Goal: Check status: Check status

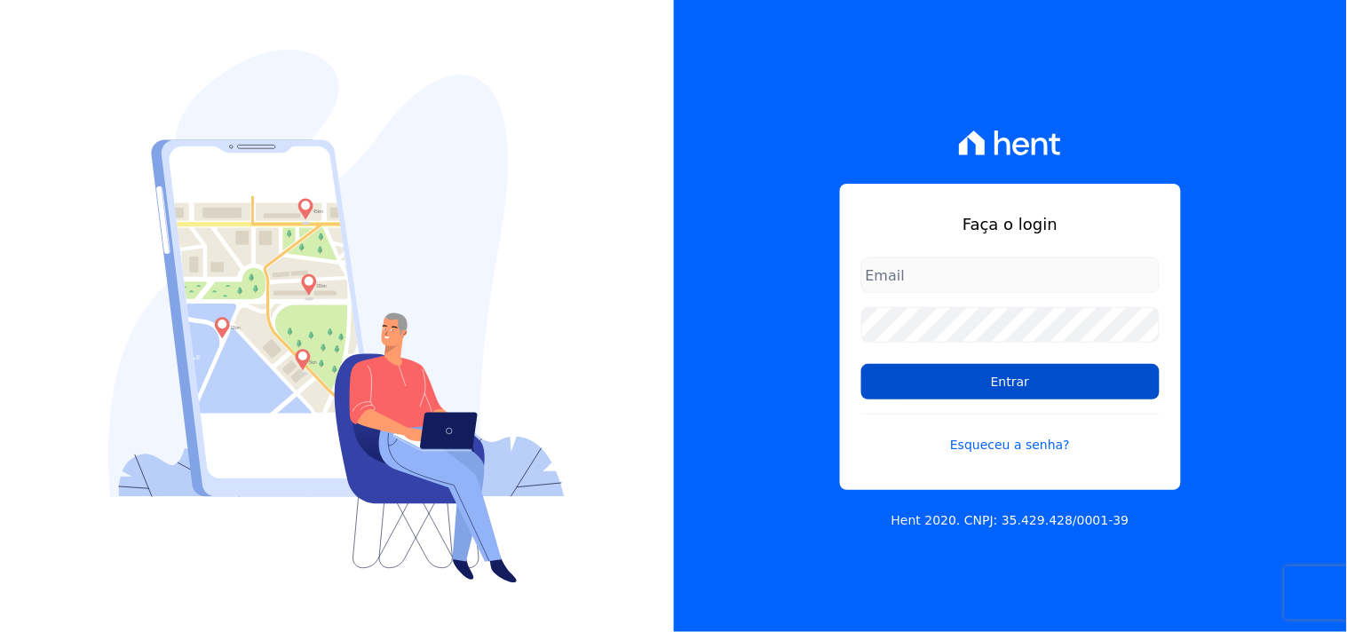
type input "mondeo@mondeoconstrutora.com.br"
click at [980, 388] on input "Entrar" at bounding box center [1010, 382] width 298 height 36
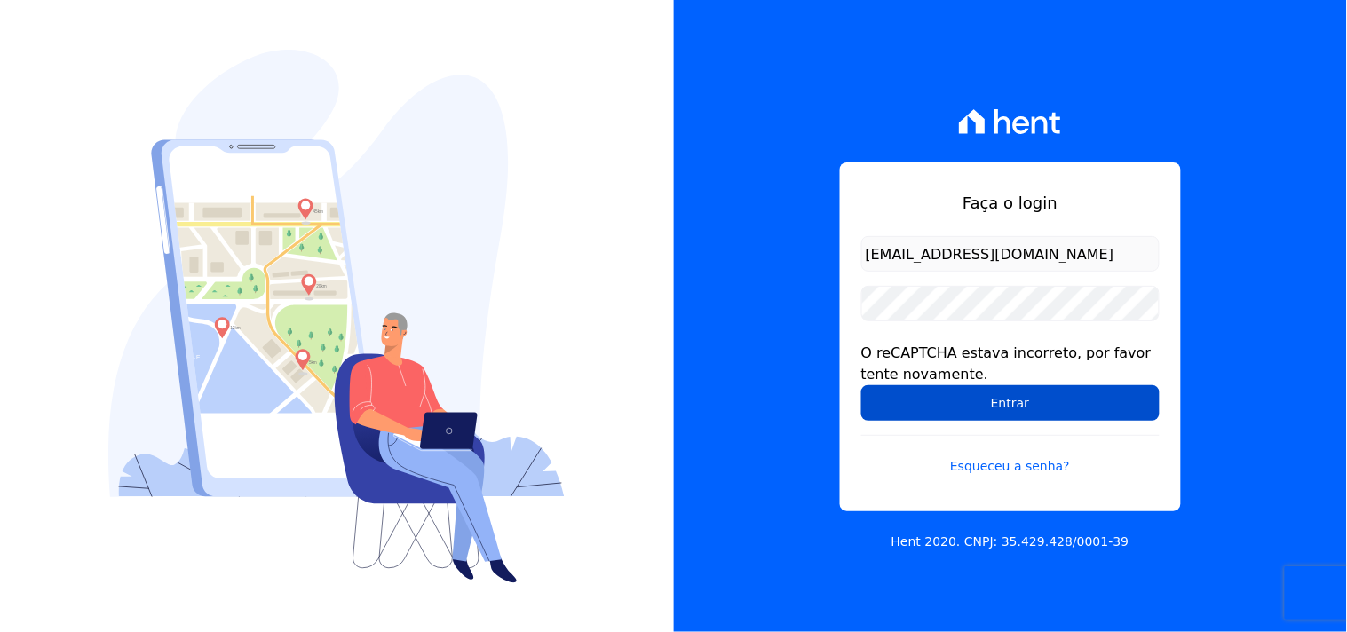
click at [996, 398] on input "Entrar" at bounding box center [1010, 403] width 298 height 36
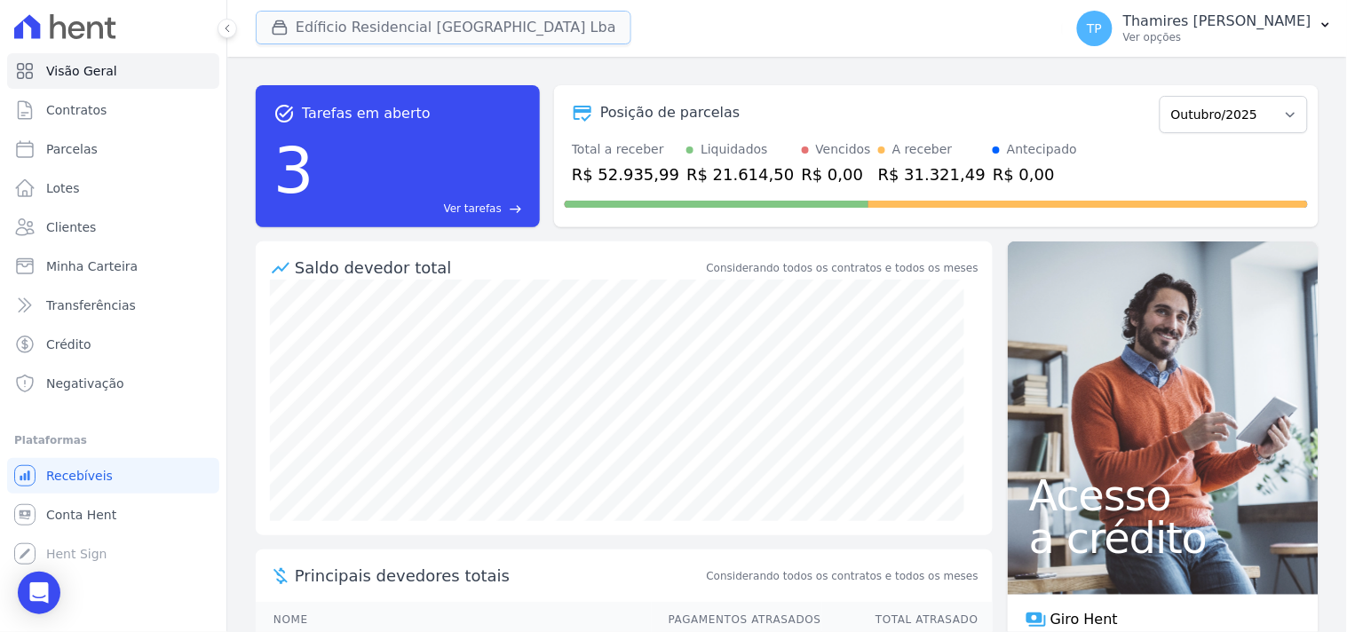
click at [288, 41] on button "Edíficio Residencial [GEOGRAPHIC_DATA] Lba" at bounding box center [444, 28] width 376 height 34
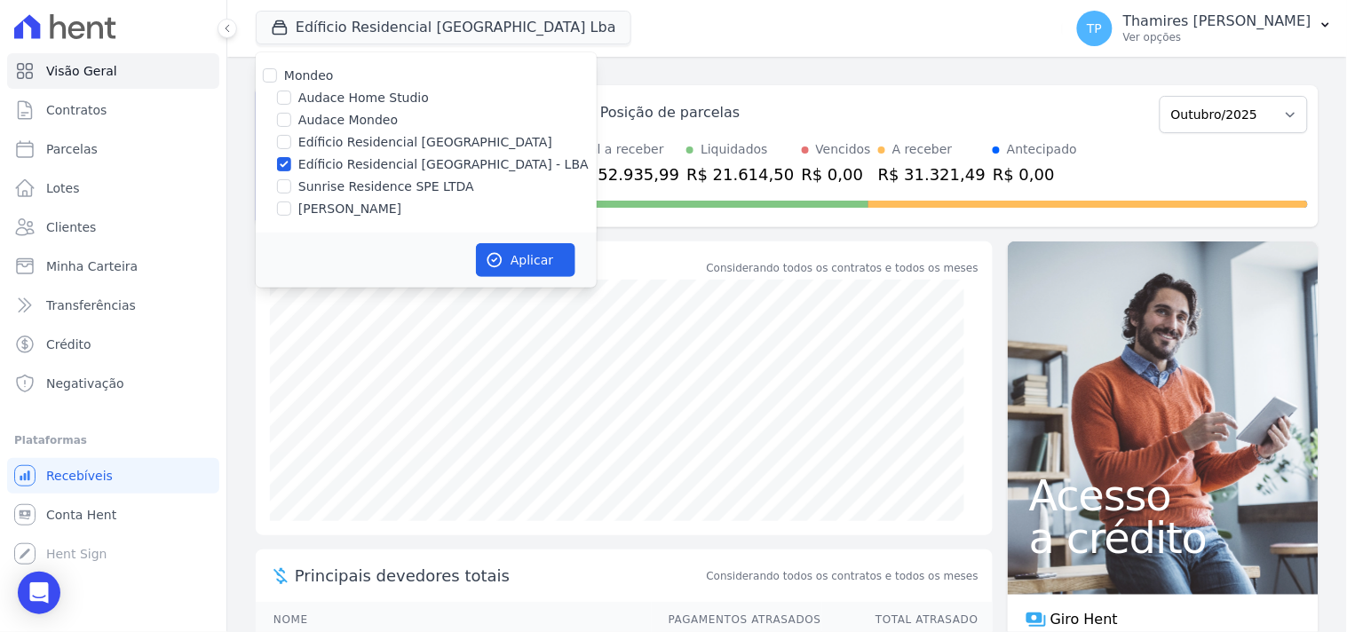
click at [313, 121] on label "Audace Mondeo" at bounding box center [347, 120] width 99 height 19
click at [291, 121] on input "Audace Mondeo" at bounding box center [284, 120] width 14 height 14
checkbox input "true"
click at [348, 154] on div "Mondeo Audace Home Studio Audace Mondeo Edíficio Residencial Grevílea Park Edíf…" at bounding box center [426, 142] width 341 height 180
drag, startPoint x: 395, startPoint y: 171, endPoint x: 404, endPoint y: 165, distance: 10.4
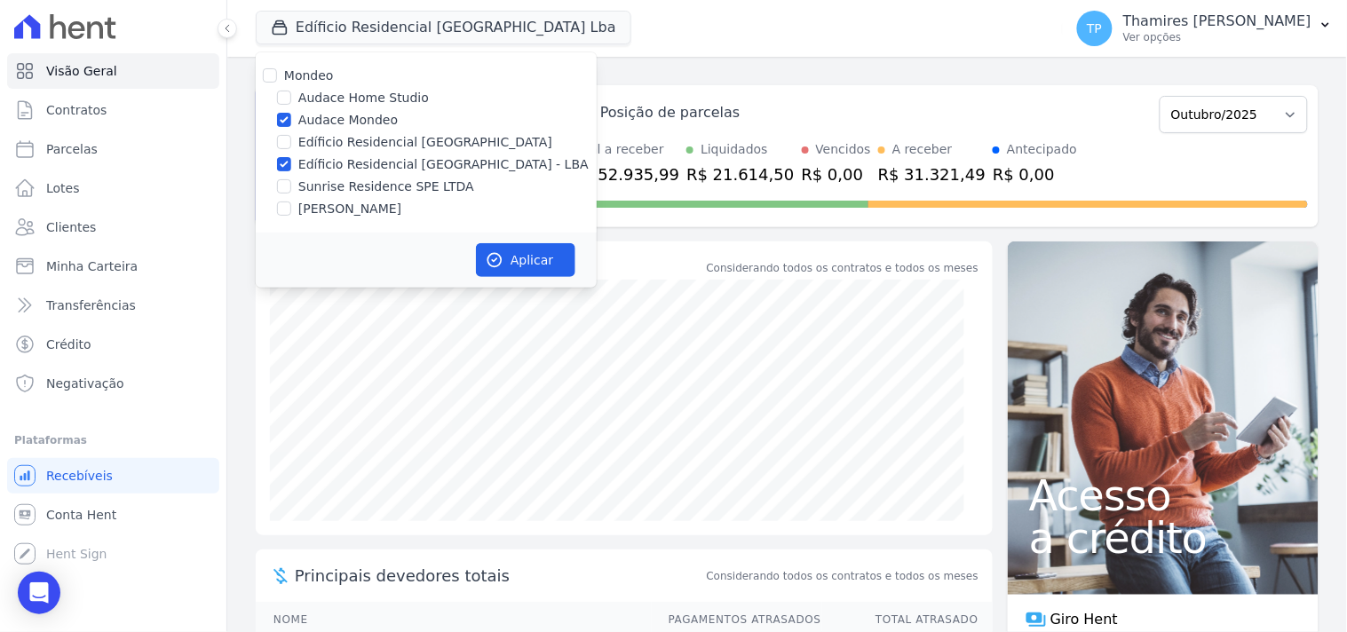
click at [397, 169] on label "Edíficio Residencial [GEOGRAPHIC_DATA] - LBA" at bounding box center [443, 164] width 290 height 19
click at [435, 157] on label "Edíficio Residencial [GEOGRAPHIC_DATA] - LBA" at bounding box center [443, 164] width 290 height 19
click at [291, 157] on input "Edíficio Residencial [GEOGRAPHIC_DATA] - LBA" at bounding box center [284, 164] width 14 height 14
checkbox input "false"
click at [545, 259] on button "Aplicar" at bounding box center [525, 260] width 99 height 34
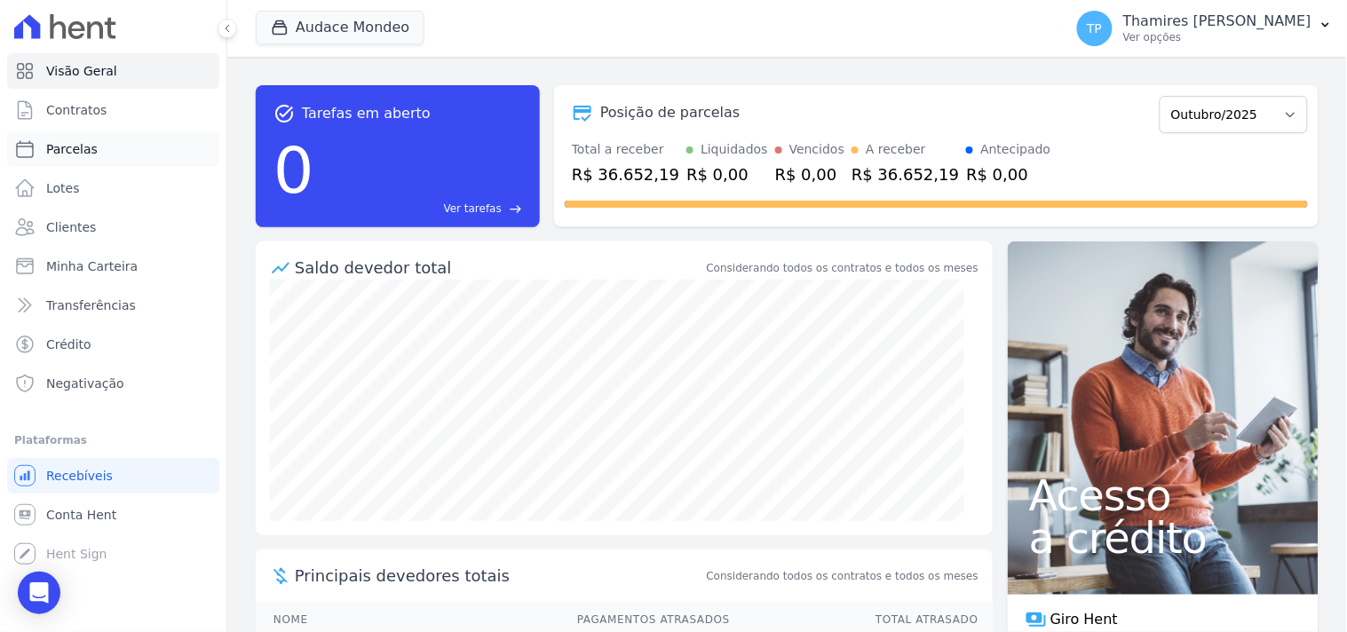
click at [140, 156] on link "Parcelas" at bounding box center [113, 149] width 212 height 36
select select
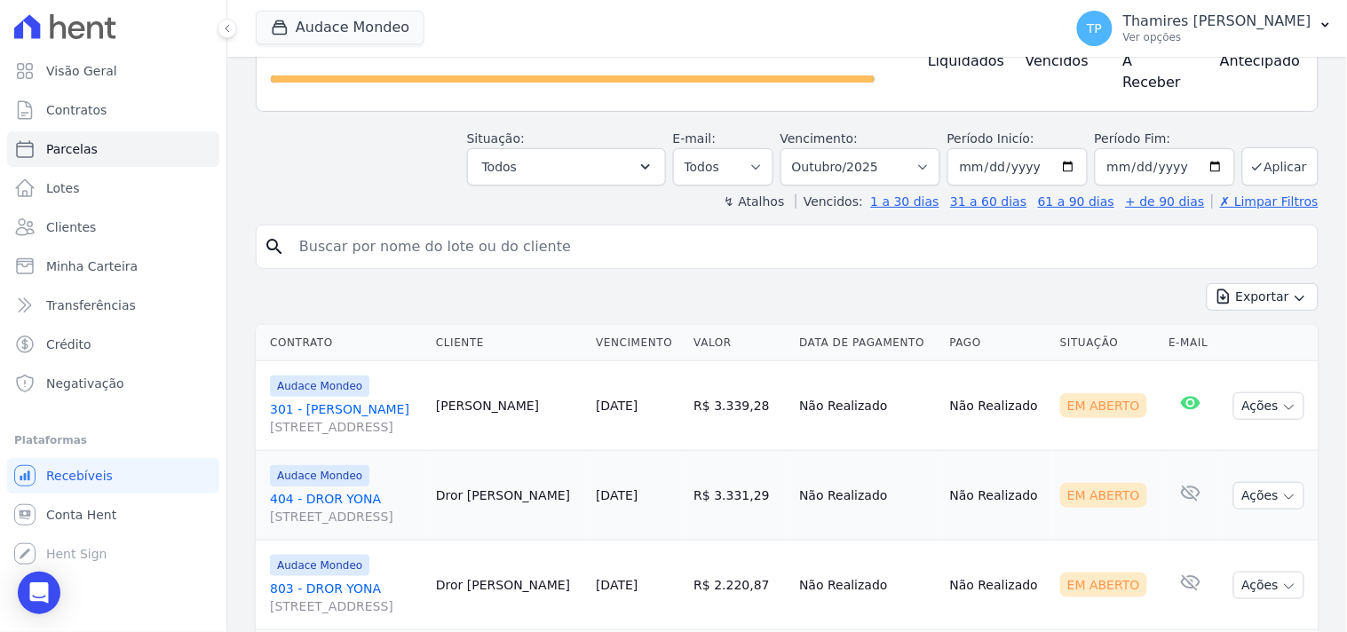
scroll to position [400, 0]
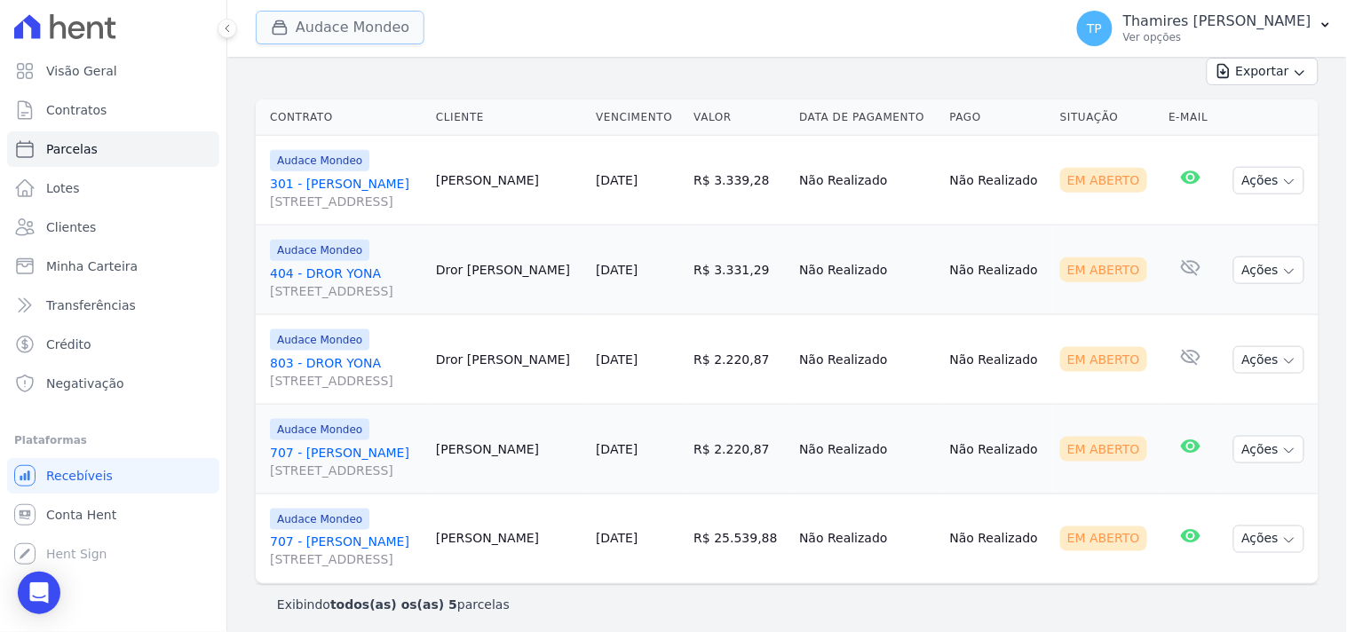
click at [361, 37] on button "Audace Mondeo" at bounding box center [340, 28] width 169 height 34
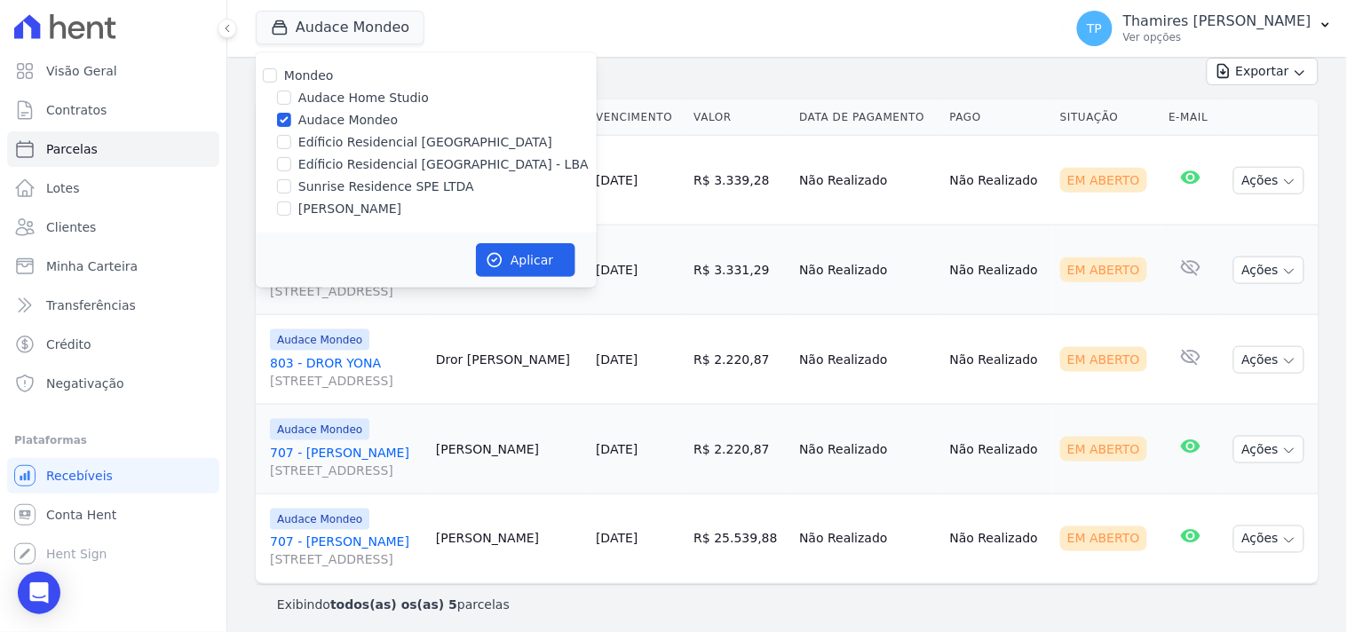
click at [369, 166] on label "Edíficio Residencial [GEOGRAPHIC_DATA] - LBA" at bounding box center [443, 164] width 290 height 19
click at [291, 166] on input "Edíficio Residencial [GEOGRAPHIC_DATA] - LBA" at bounding box center [284, 164] width 14 height 14
checkbox input "true"
click at [348, 118] on label "Audace Mondeo" at bounding box center [347, 120] width 99 height 19
click at [291, 118] on input "Audace Mondeo" at bounding box center [284, 120] width 14 height 14
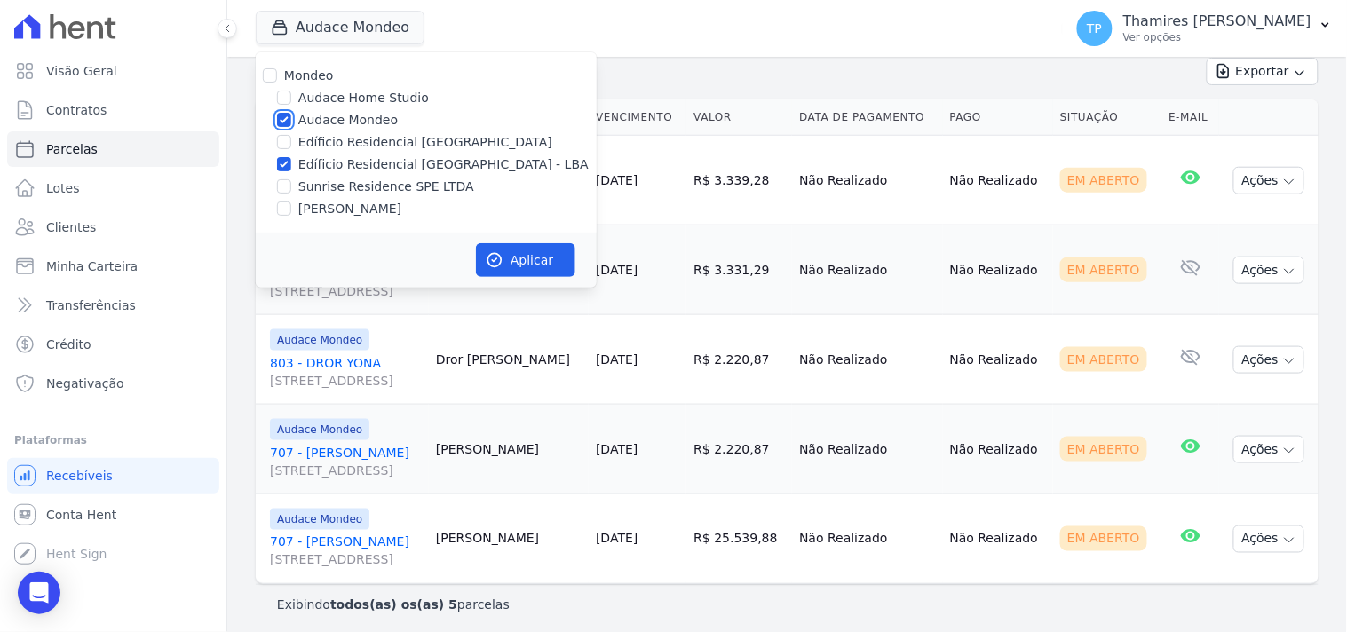
checkbox input "false"
click at [535, 240] on div "Aplicar" at bounding box center [426, 260] width 341 height 55
click at [542, 243] on button "Aplicar" at bounding box center [525, 260] width 99 height 34
select select
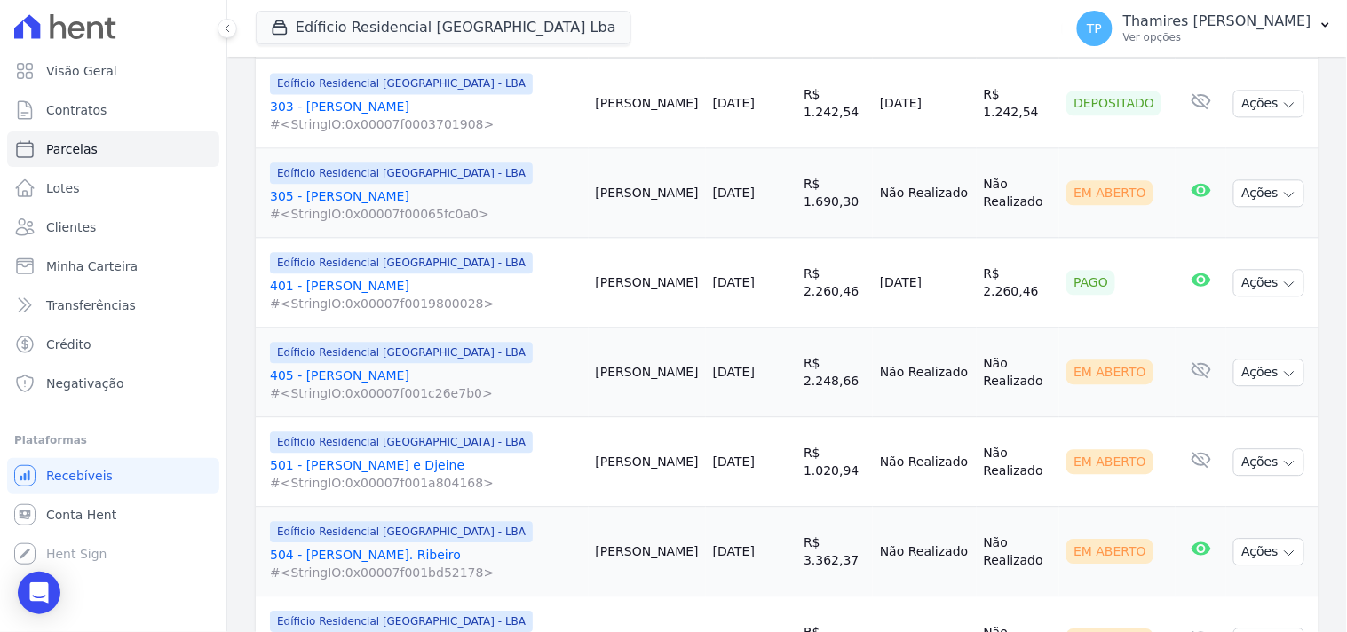
scroll to position [1085, 0]
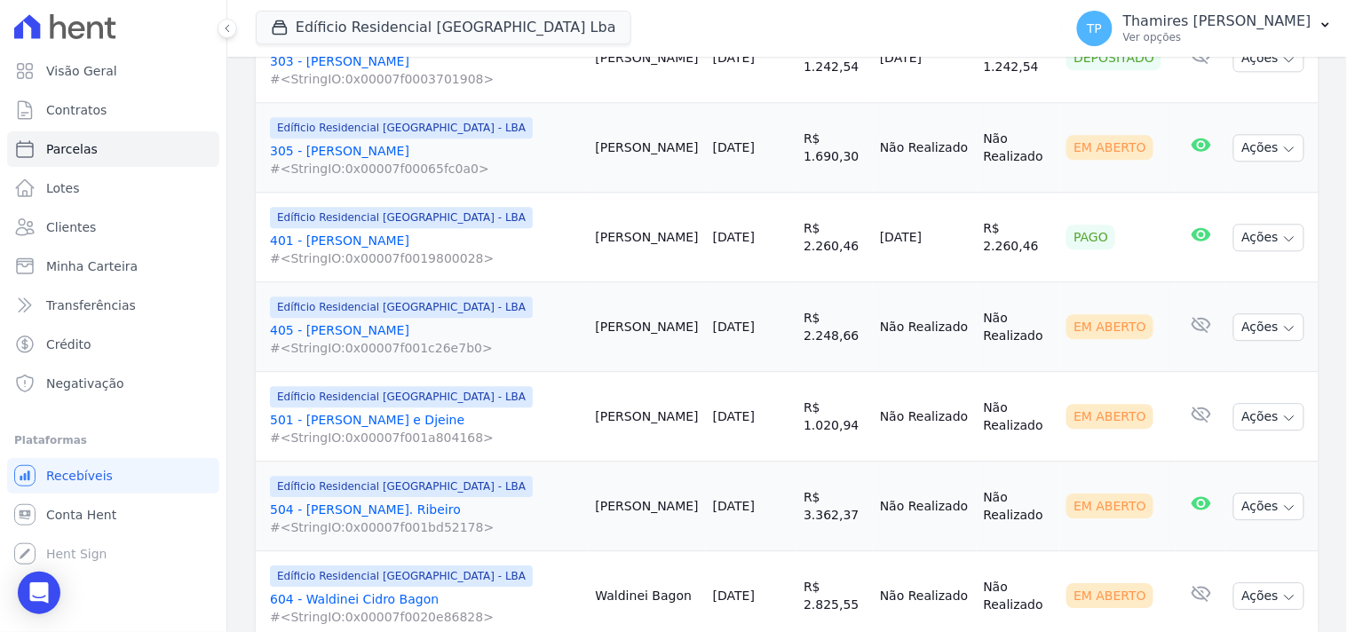
drag, startPoint x: 864, startPoint y: 245, endPoint x: 964, endPoint y: 191, distance: 113.3
click at [1005, 238] on tr "Edíficio Residencial Grevílea Park - LBA 401 - Robson Louzada #<StringIO:0x0000…" at bounding box center [787, 238] width 1063 height 90
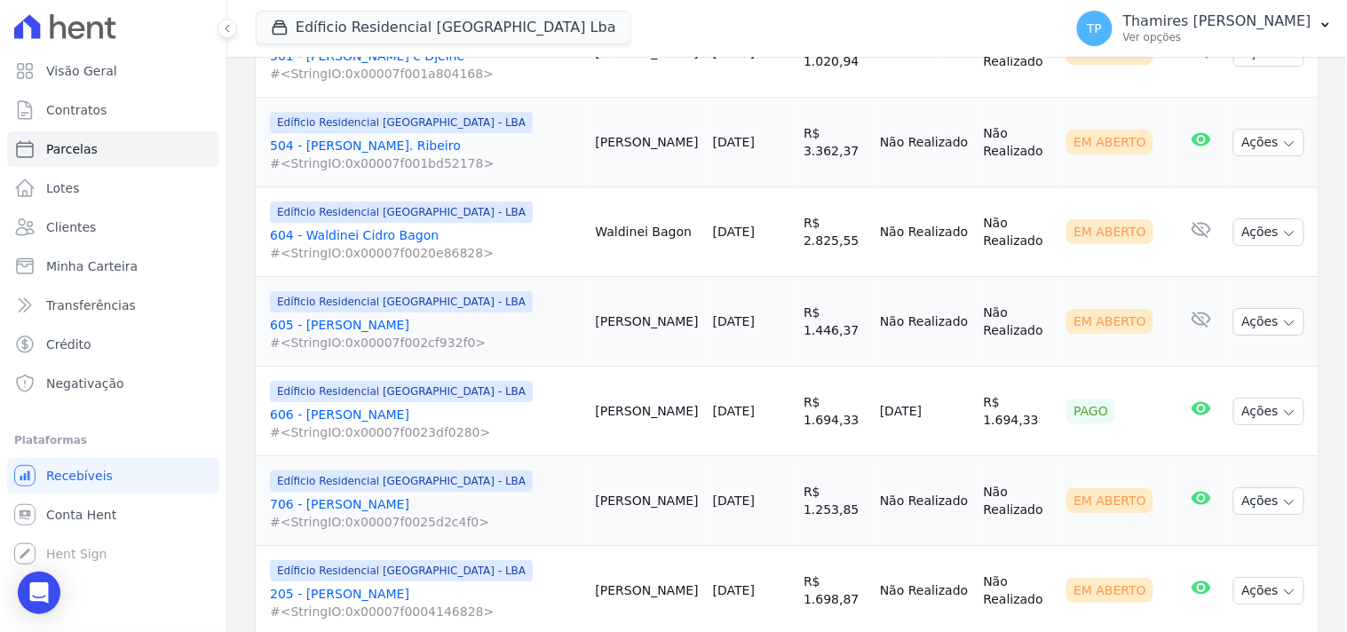
scroll to position [1578, 0]
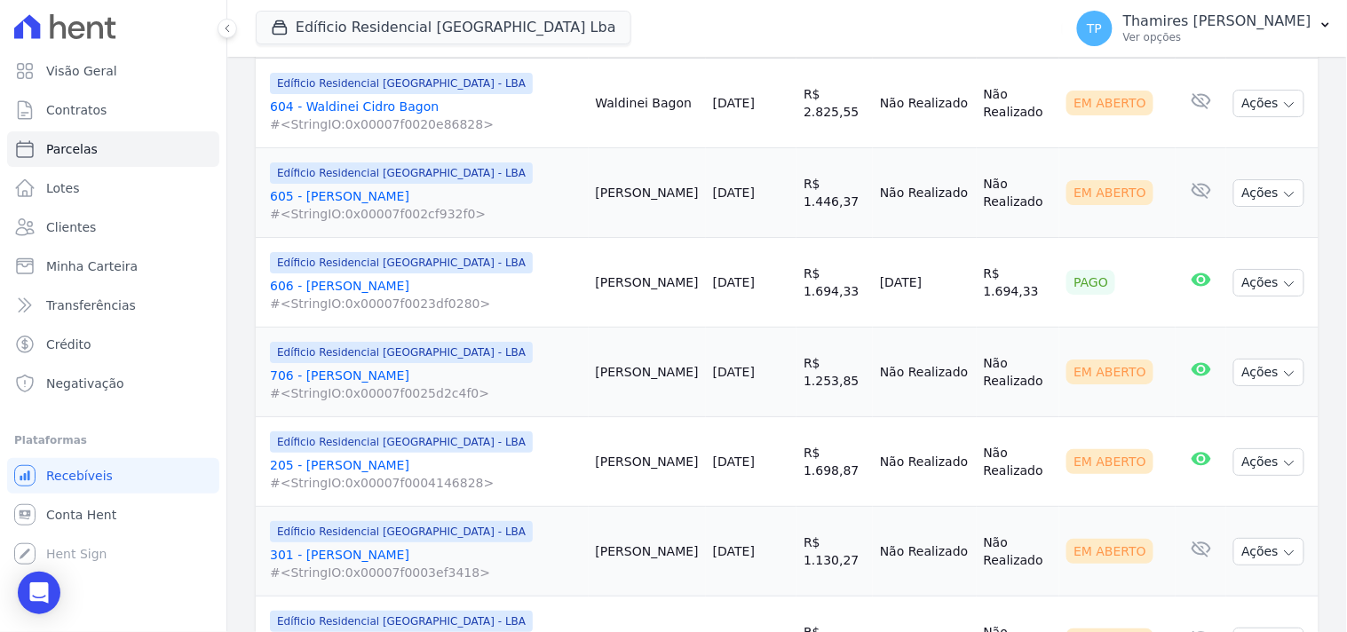
drag, startPoint x: 865, startPoint y: 286, endPoint x: 950, endPoint y: 274, distance: 86.2
click at [950, 274] on td "[DATE]" at bounding box center [925, 283] width 104 height 90
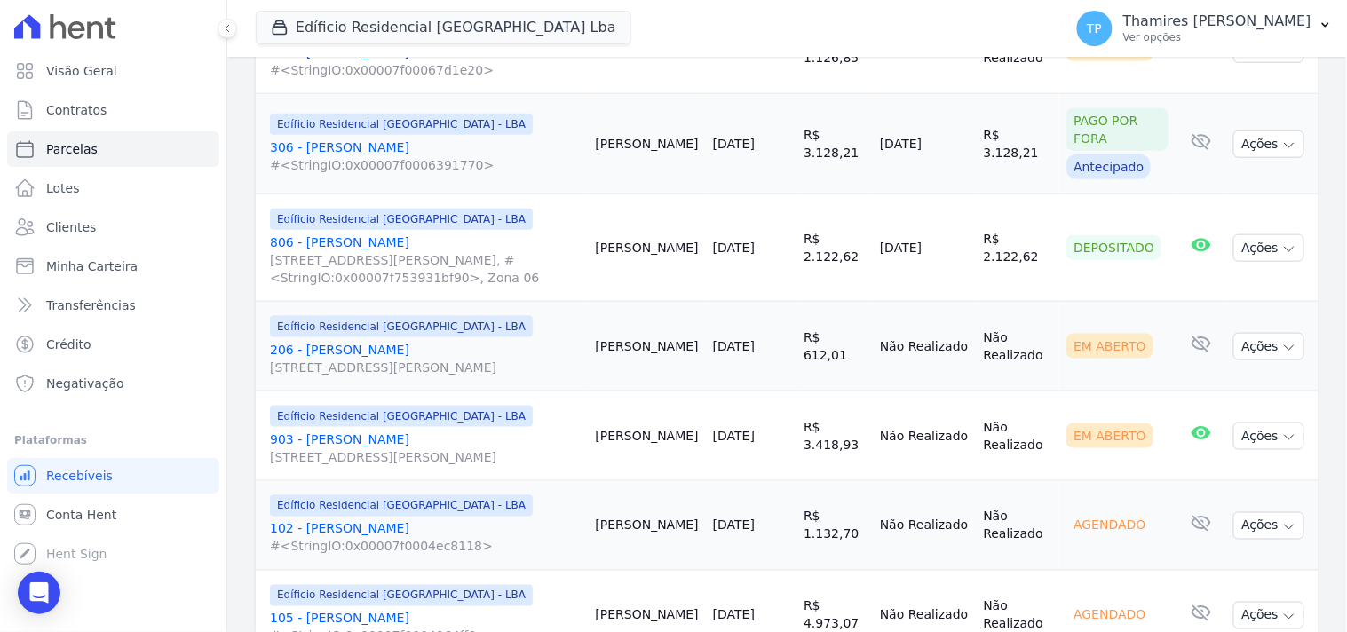
scroll to position [2269, 0]
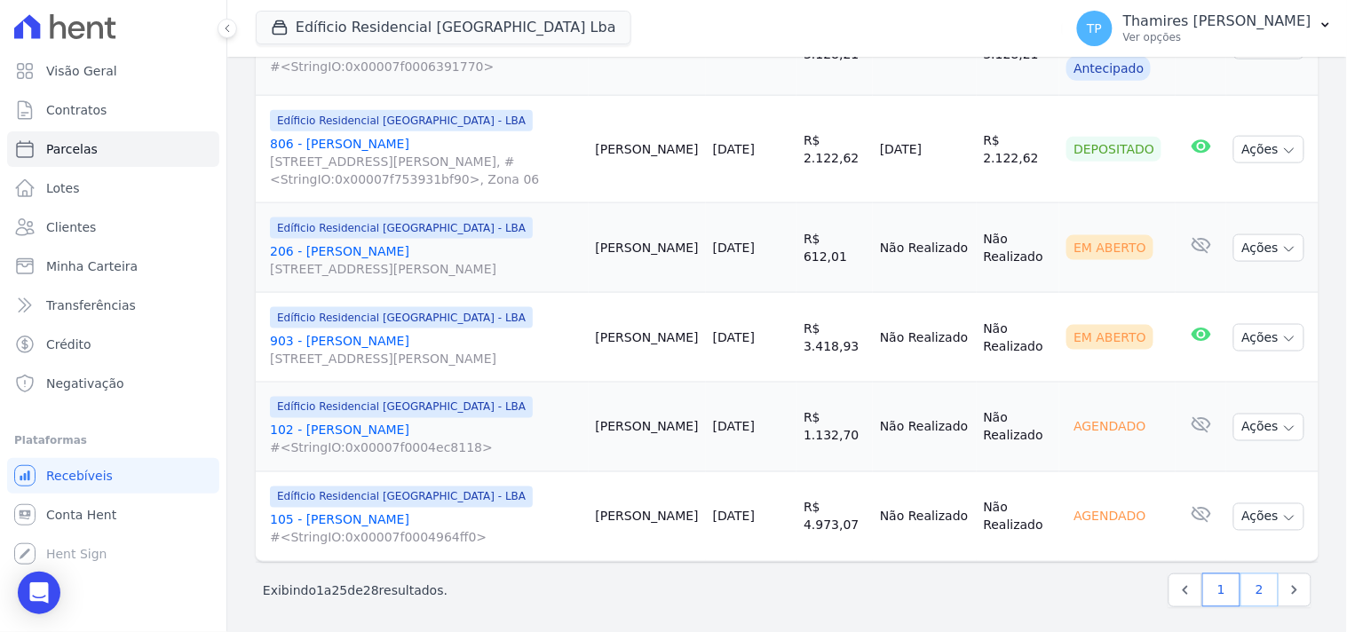
click at [1250, 600] on link "2" at bounding box center [1260, 591] width 38 height 34
select select
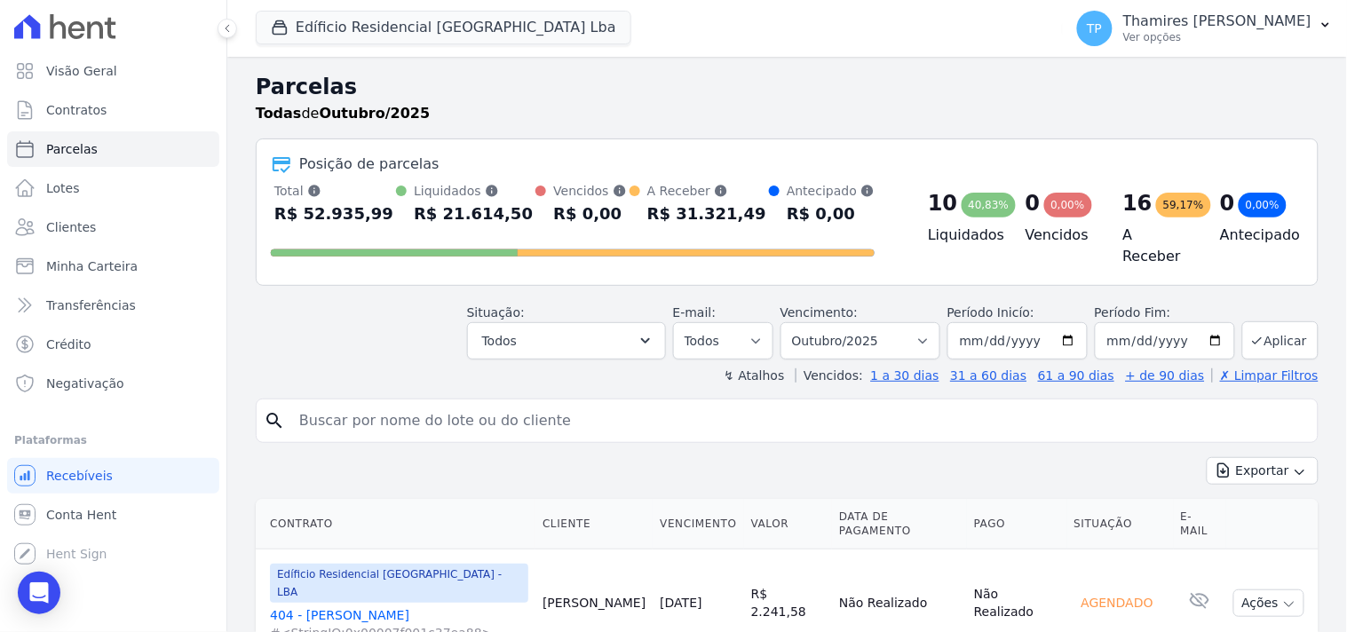
scroll to position [275, 0]
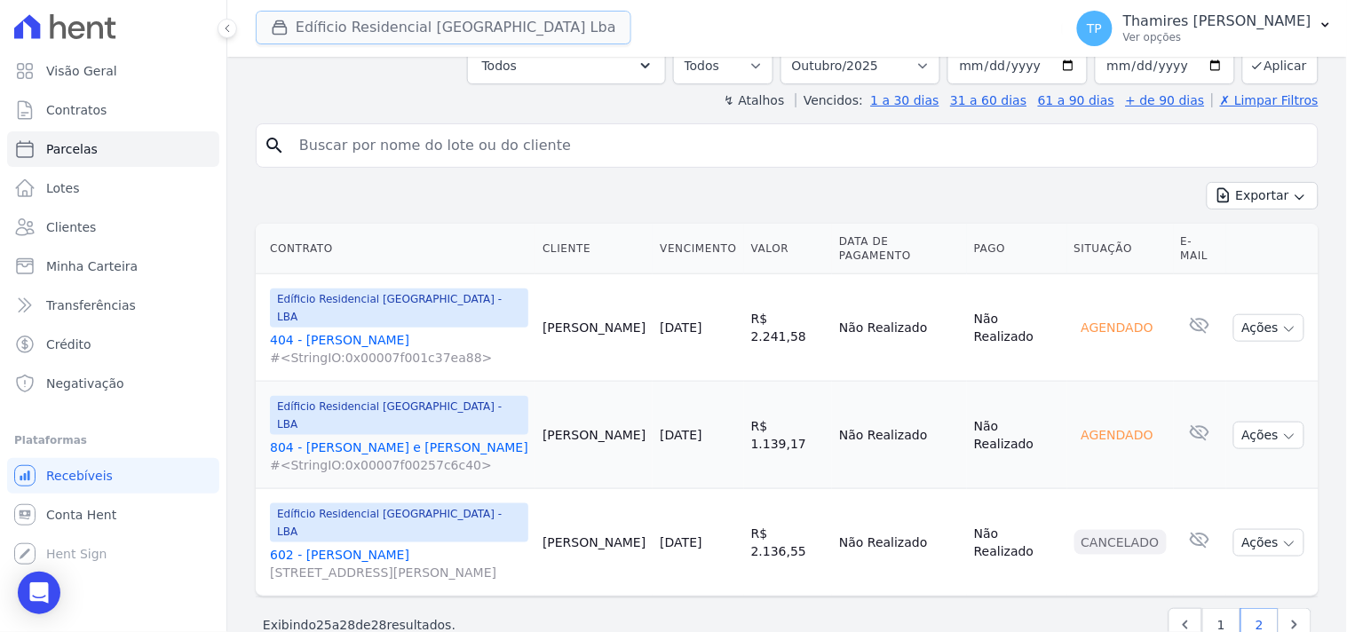
click at [405, 34] on button "Edíficio Residencial Grevílea Park Lba" at bounding box center [444, 28] width 376 height 34
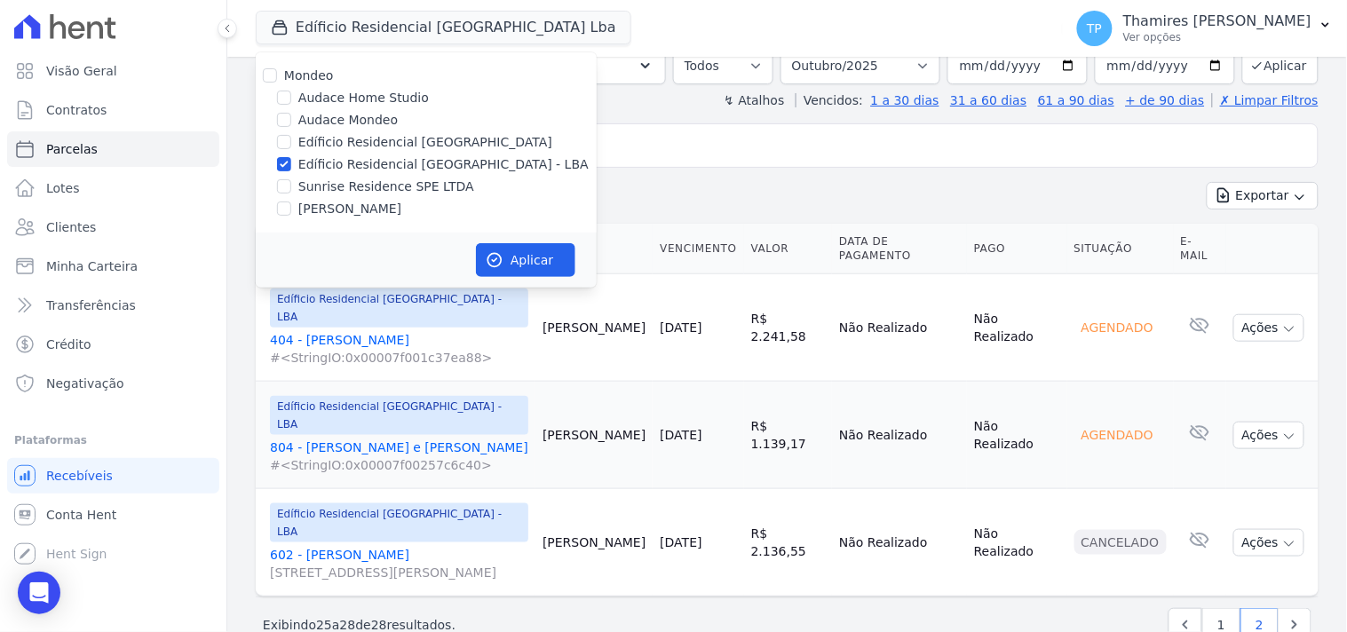
click at [388, 209] on label "[PERSON_NAME]" at bounding box center [349, 209] width 103 height 19
click at [291, 209] on input "[PERSON_NAME]" at bounding box center [284, 209] width 14 height 14
checkbox input "true"
click at [402, 155] on label "Edíficio Residencial [GEOGRAPHIC_DATA] - LBA" at bounding box center [443, 164] width 290 height 19
click at [291, 157] on input "Edíficio Residencial [GEOGRAPHIC_DATA] - LBA" at bounding box center [284, 164] width 14 height 14
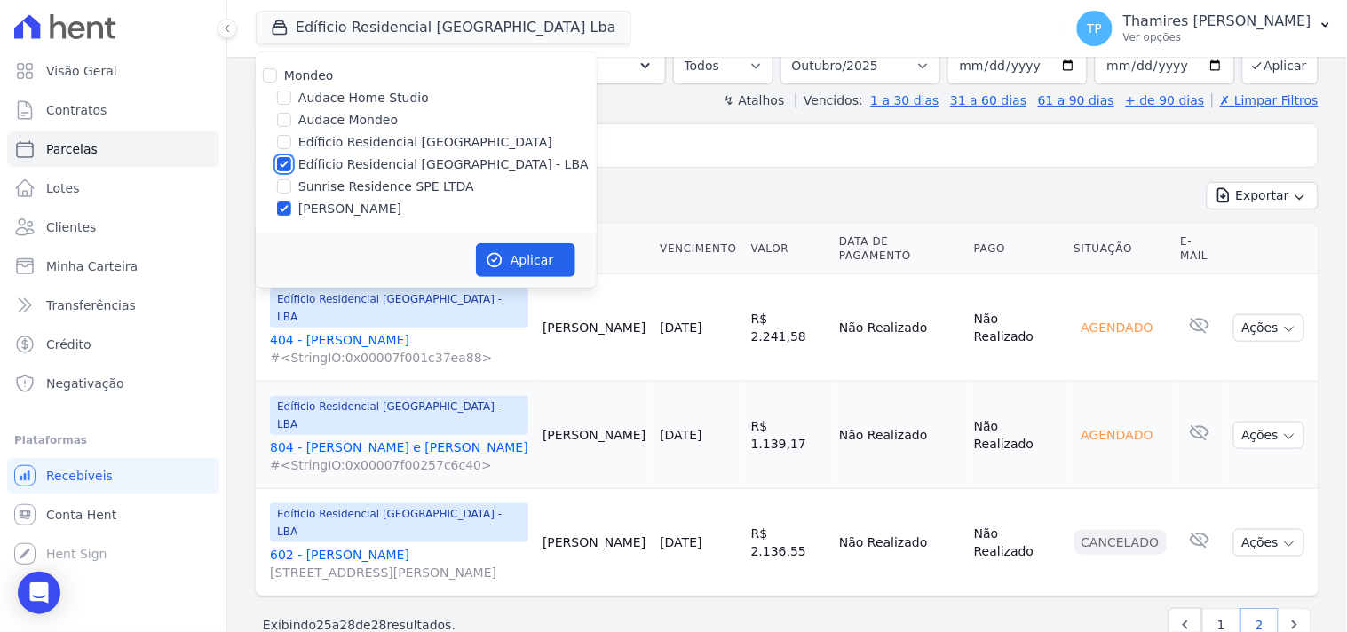
checkbox input "false"
click at [533, 259] on button "Aplicar" at bounding box center [525, 260] width 99 height 34
select select
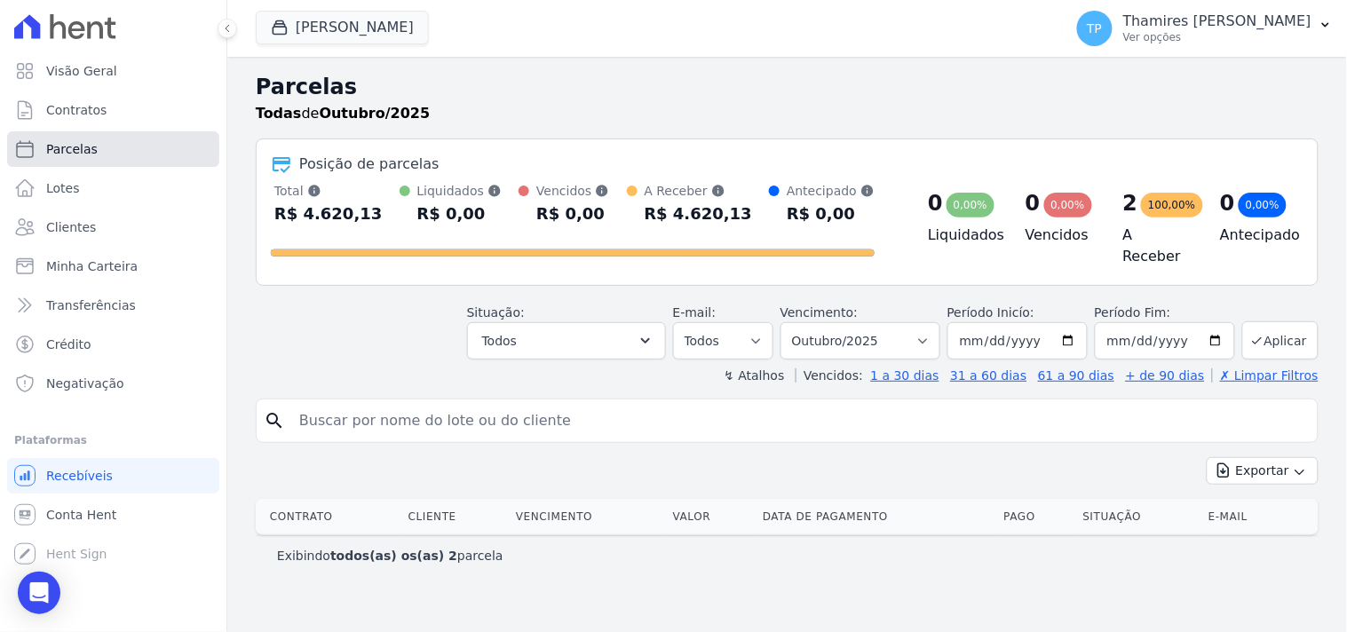
click at [120, 139] on link "Parcelas" at bounding box center [113, 149] width 212 height 36
select select
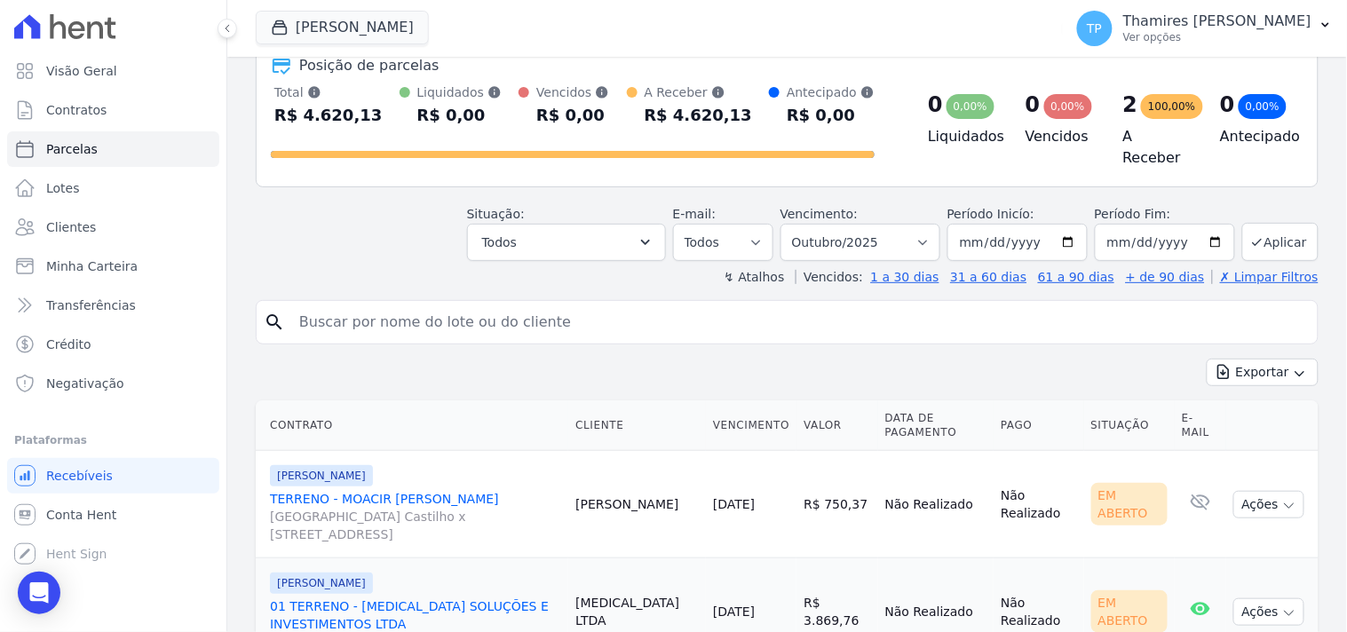
scroll to position [179, 0]
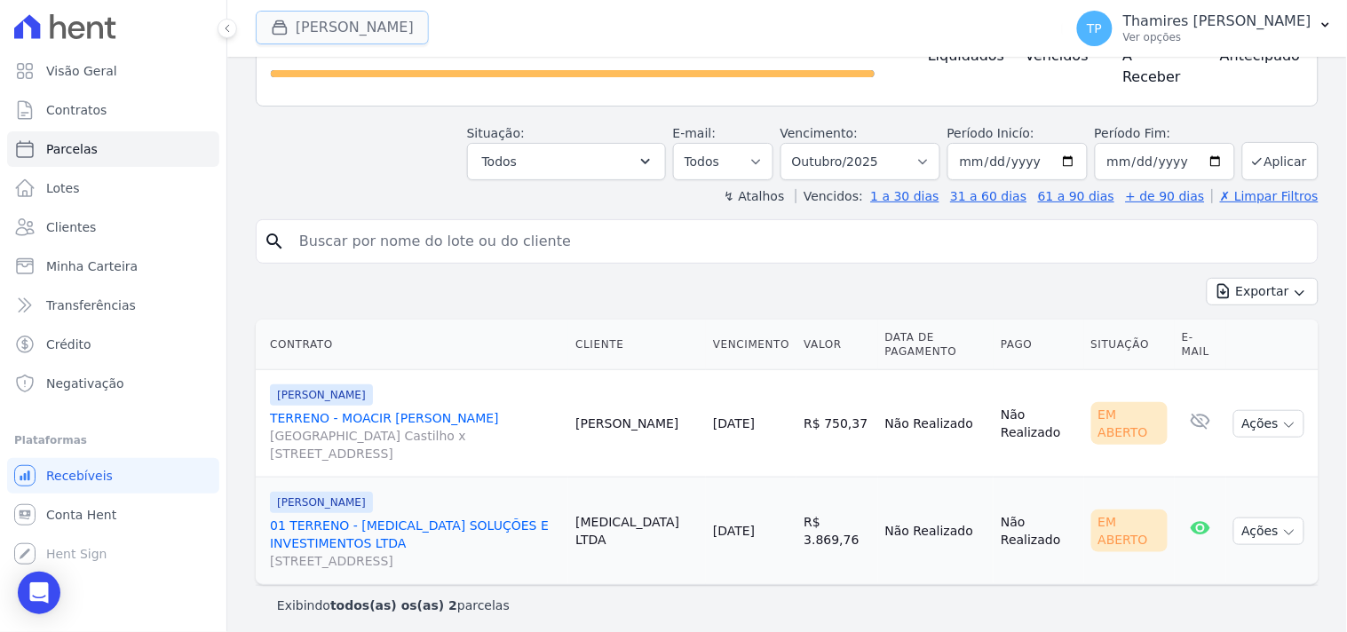
click at [393, 25] on button "Terreno De Goioerê" at bounding box center [342, 28] width 173 height 34
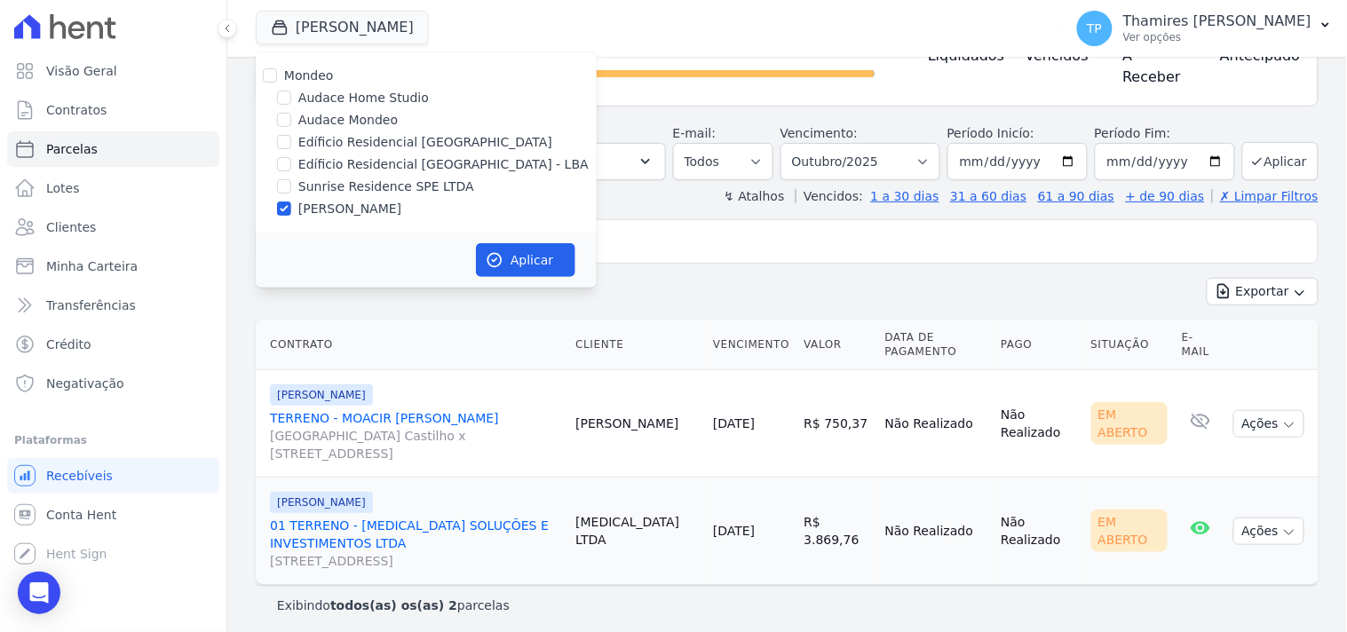
click at [397, 190] on label "Sunrise Residence SPE LTDA" at bounding box center [386, 187] width 176 height 19
click at [291, 190] on input "Sunrise Residence SPE LTDA" at bounding box center [284, 186] width 14 height 14
checkbox input "true"
click at [392, 200] on label "[PERSON_NAME]" at bounding box center [349, 209] width 103 height 19
click at [291, 202] on input "[PERSON_NAME]" at bounding box center [284, 209] width 14 height 14
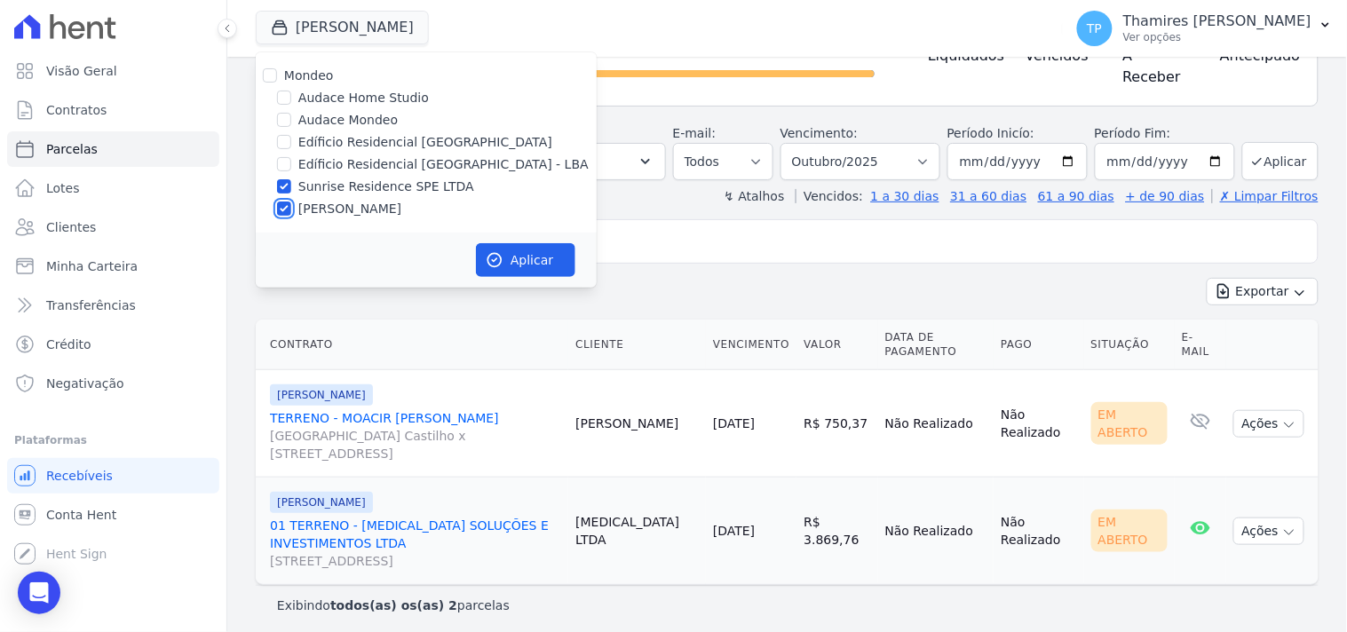
checkbox input "false"
click at [534, 262] on button "Aplicar" at bounding box center [525, 260] width 99 height 34
select select
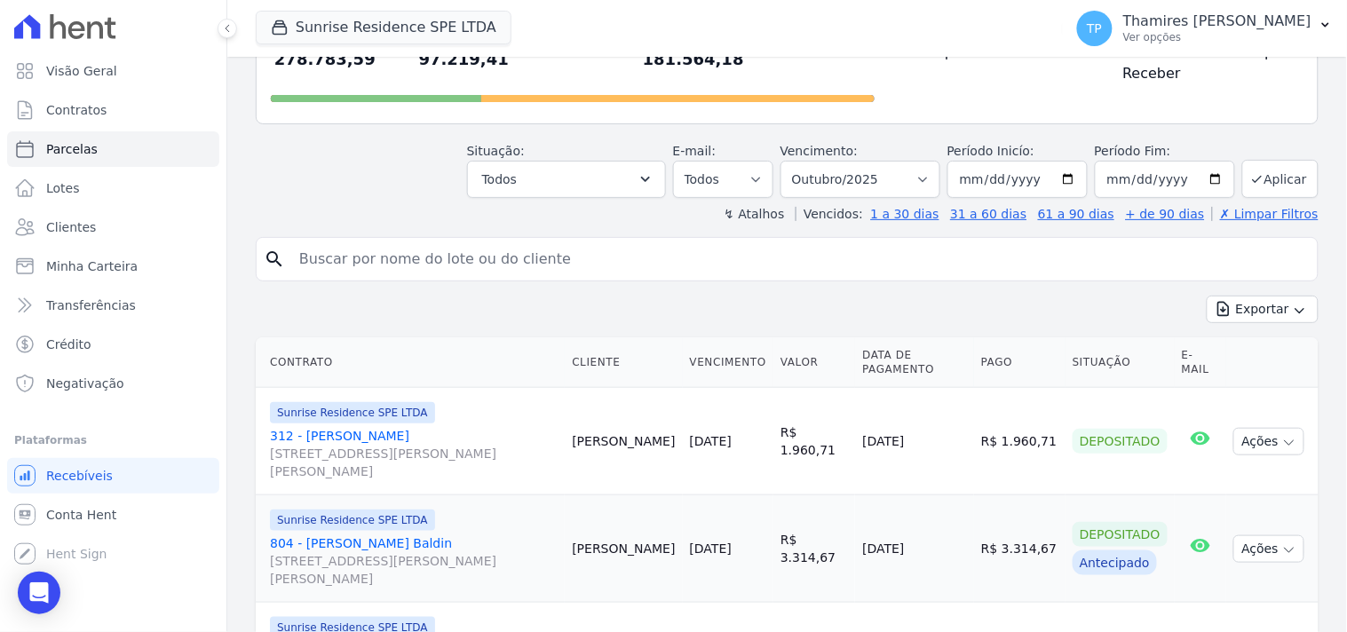
scroll to position [197, 0]
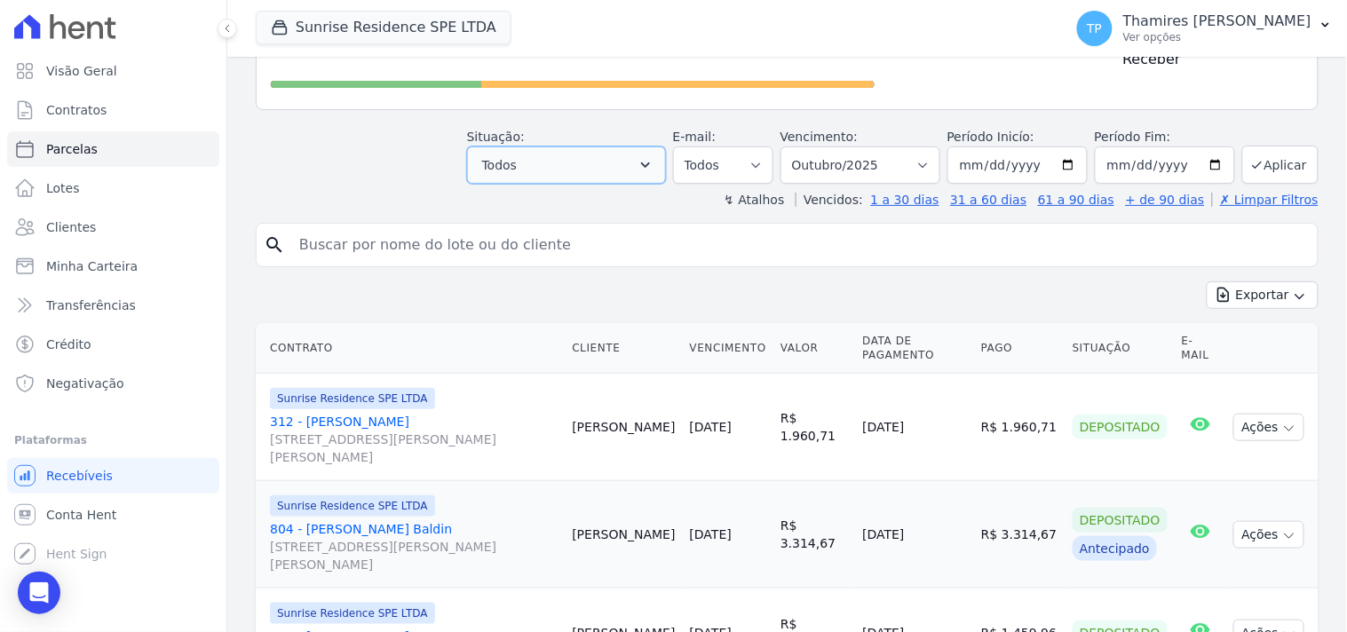
click at [576, 147] on button "Todos" at bounding box center [566, 165] width 199 height 37
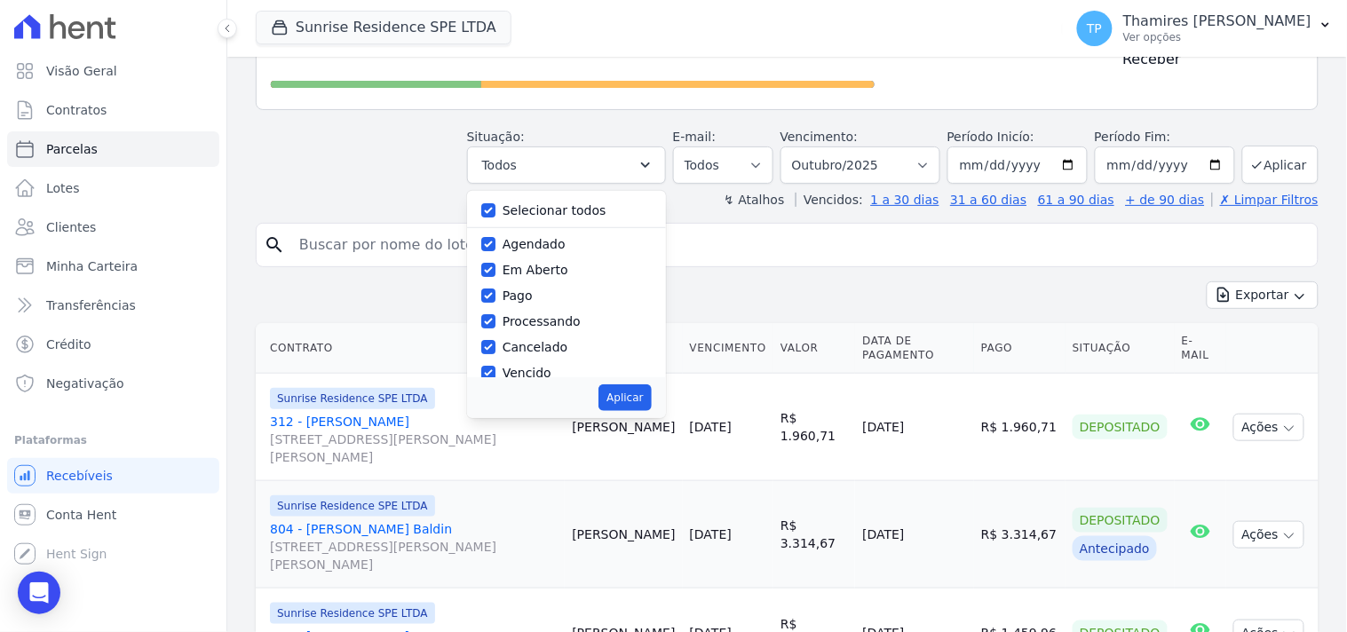
click at [552, 203] on label "Selecionar todos" at bounding box center [555, 210] width 104 height 14
click at [496, 203] on input "Selecionar todos" at bounding box center [488, 210] width 14 height 14
checkbox input "false"
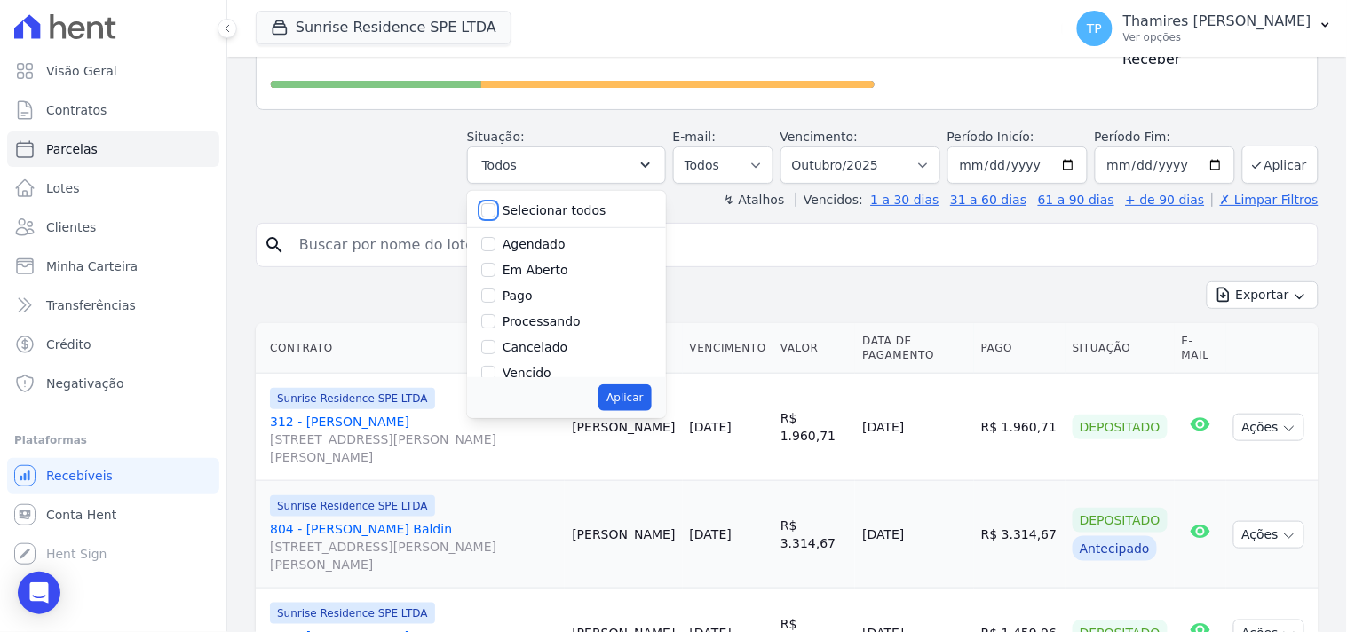
checkbox input "false"
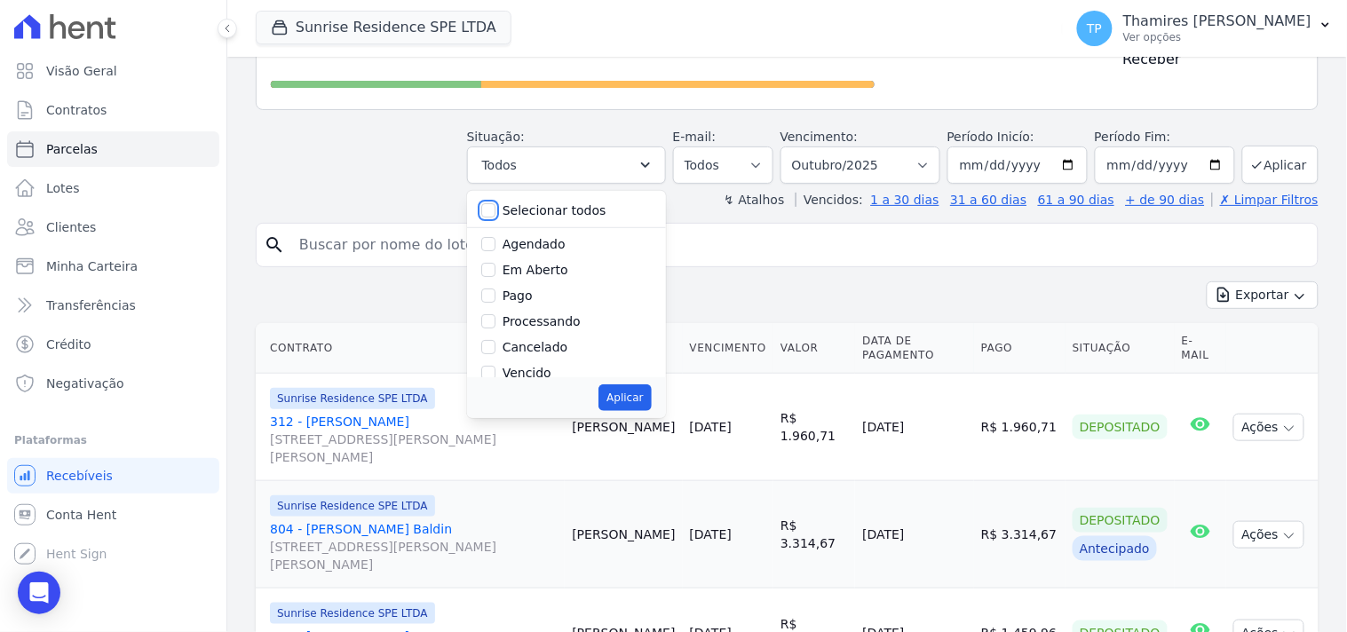
checkbox input "false"
click at [528, 289] on label "Pago" at bounding box center [518, 296] width 30 height 14
click at [496, 289] on input "Pago" at bounding box center [488, 296] width 14 height 14
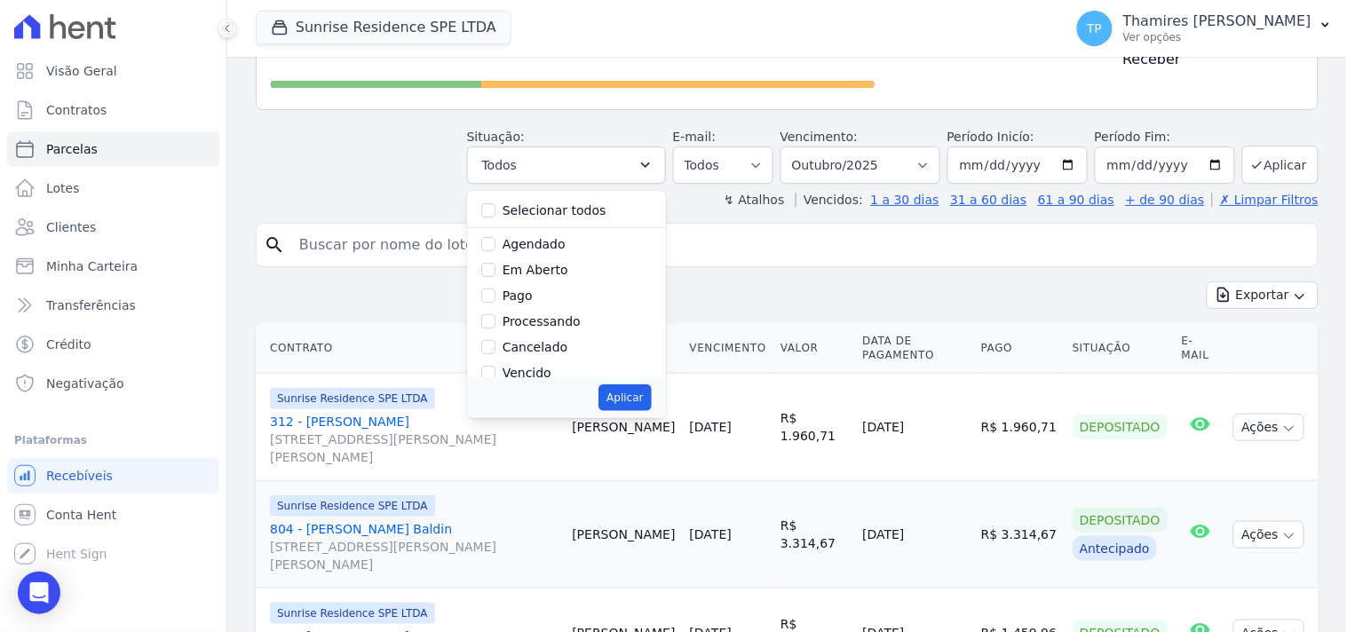
checkbox input "true"
click at [552, 293] on label "Transferindo" at bounding box center [541, 300] width 77 height 14
click at [496, 293] on input "Transferindo" at bounding box center [488, 300] width 14 height 14
checkbox input "true"
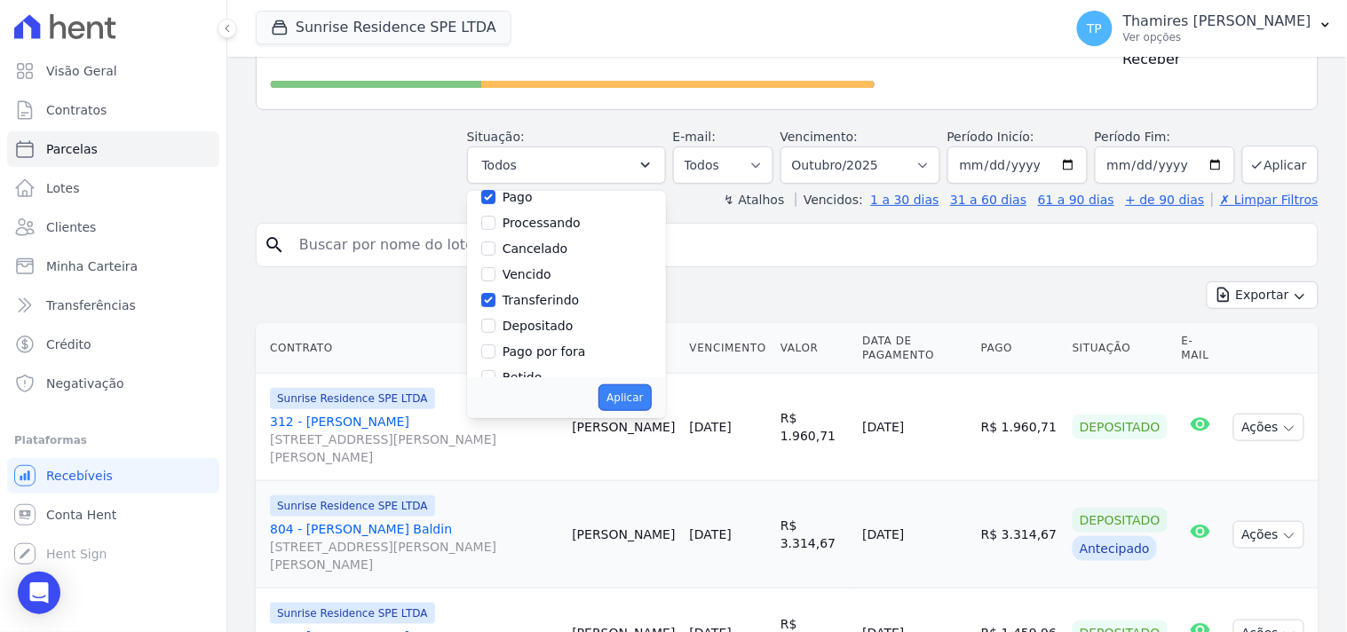
click at [651, 385] on button "Aplicar" at bounding box center [625, 398] width 52 height 27
select select "paid"
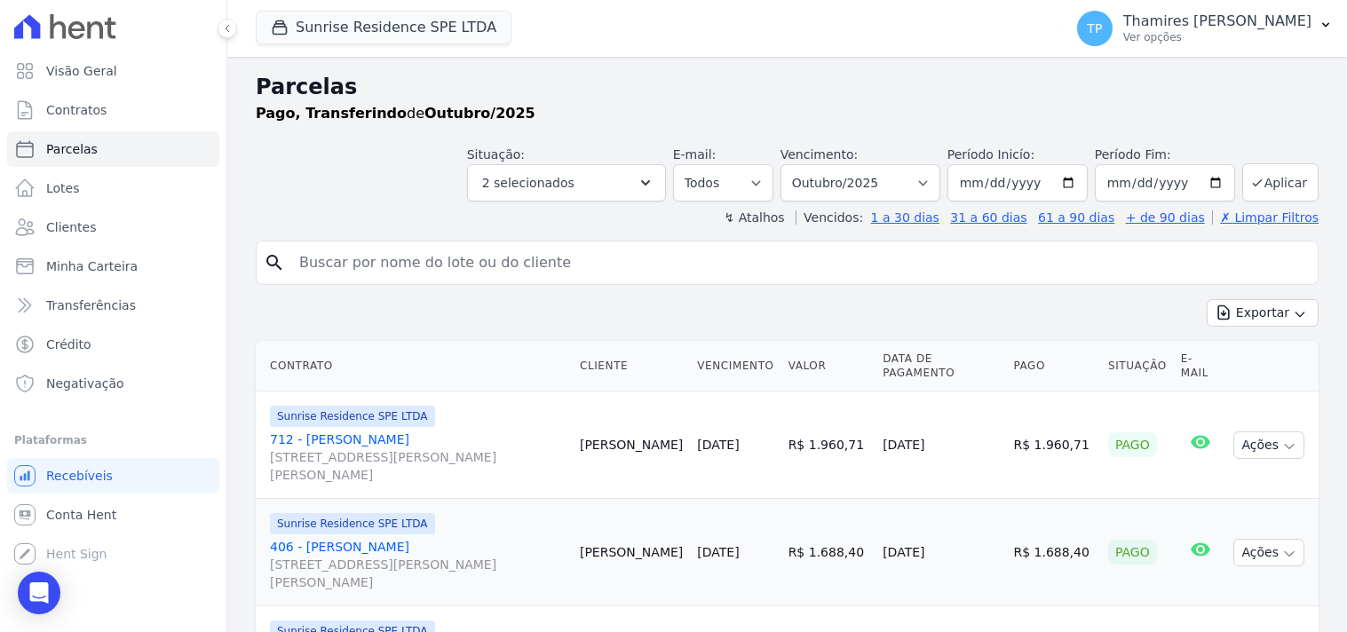
select select
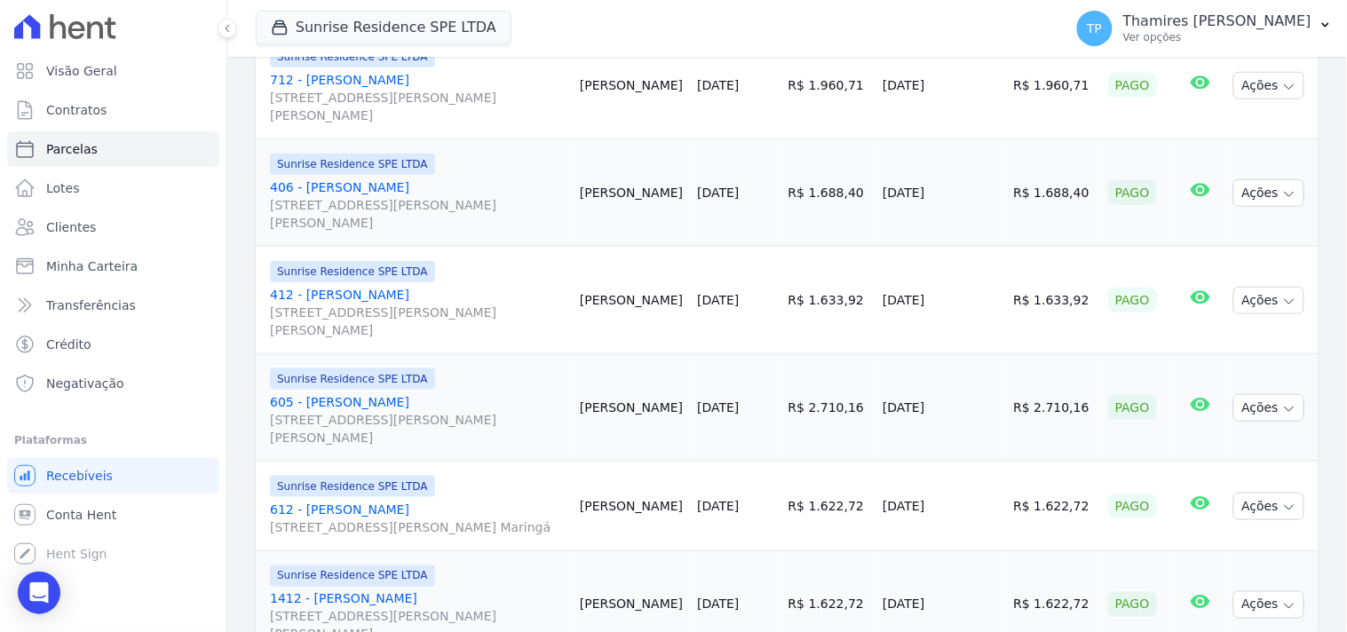
scroll to position [386, 0]
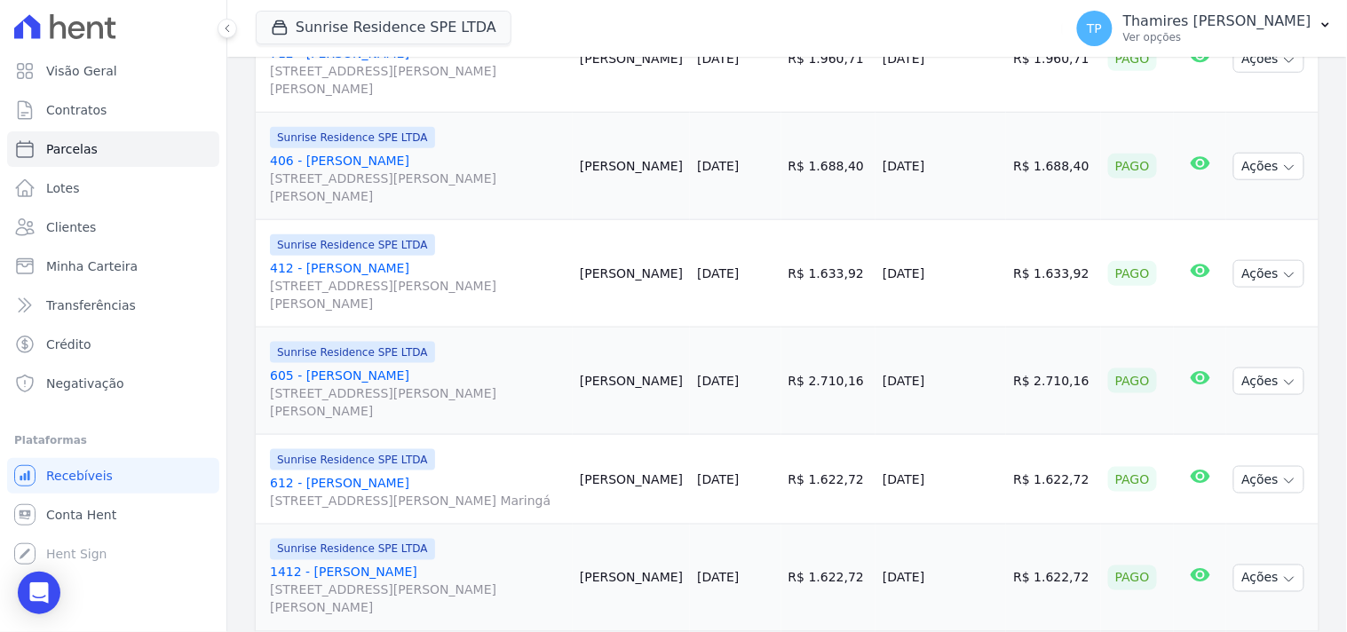
drag, startPoint x: 895, startPoint y: 180, endPoint x: 986, endPoint y: 161, distance: 92.7
click at [986, 161] on td "[DATE]" at bounding box center [941, 166] width 131 height 107
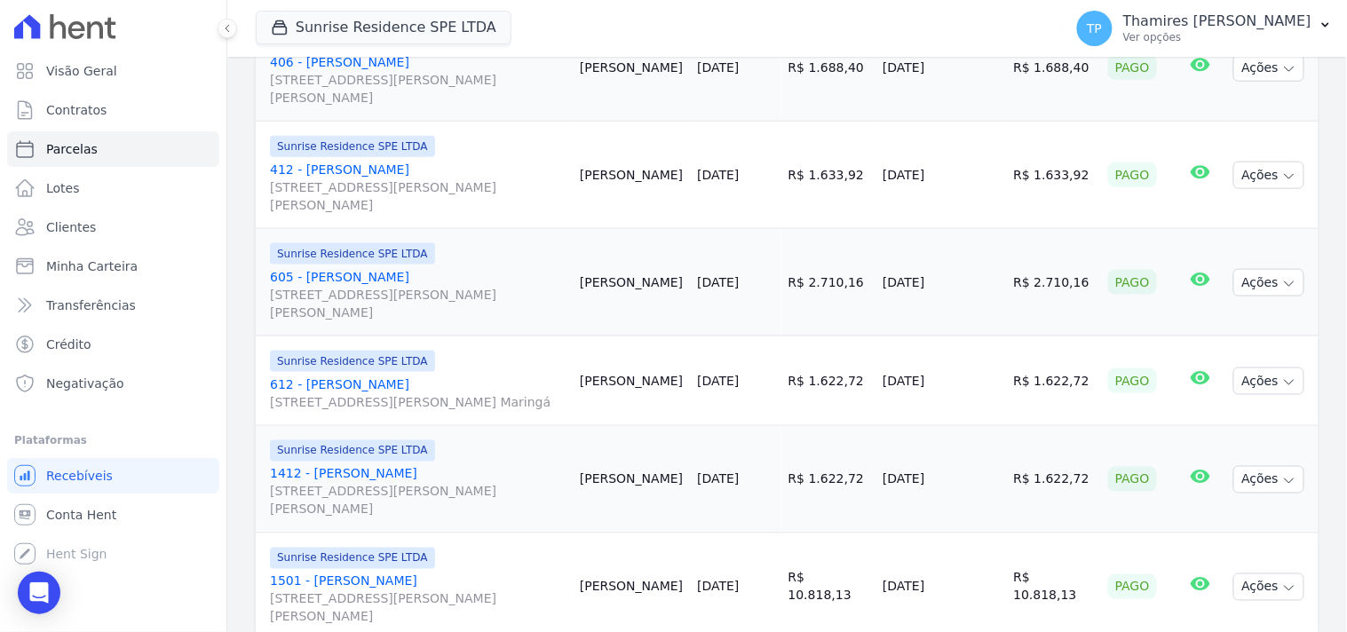
drag, startPoint x: 890, startPoint y: 184, endPoint x: 957, endPoint y: 185, distance: 66.6
click at [957, 185] on tr "Sunrise Residence SPE LTDA 412 - Alan Aparecido Santos Rua Anacleto Luiz de Oli…" at bounding box center [787, 175] width 1063 height 107
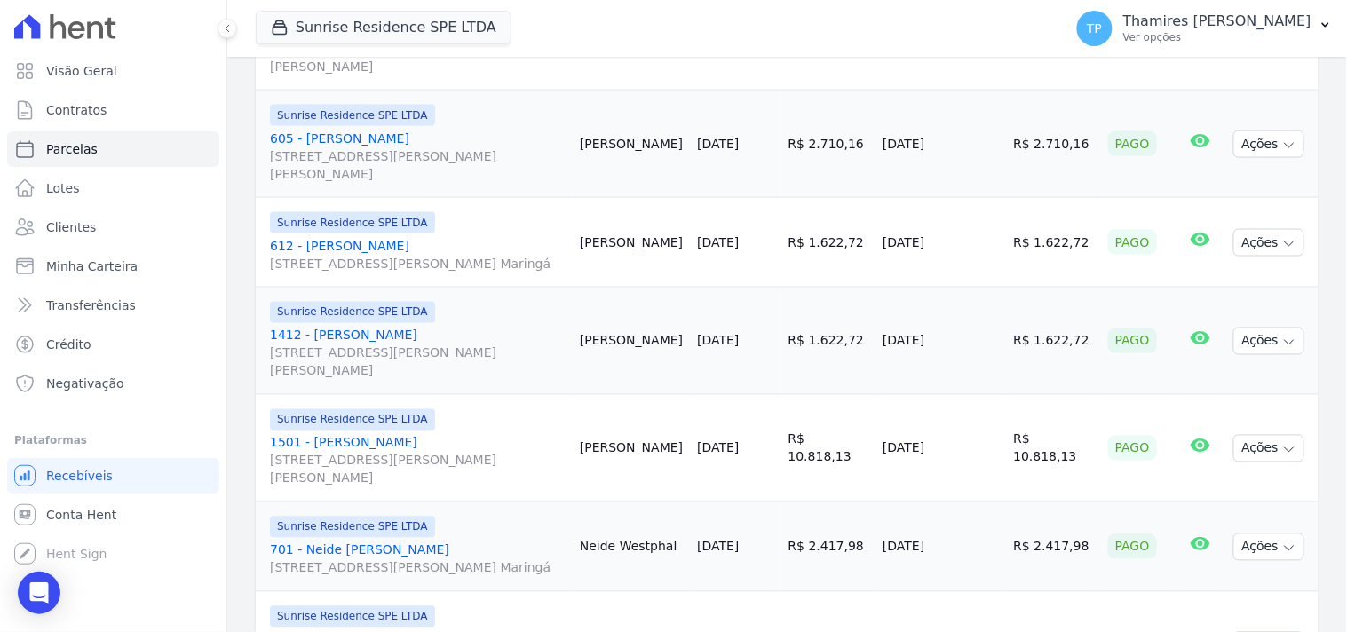
scroll to position [722, 0]
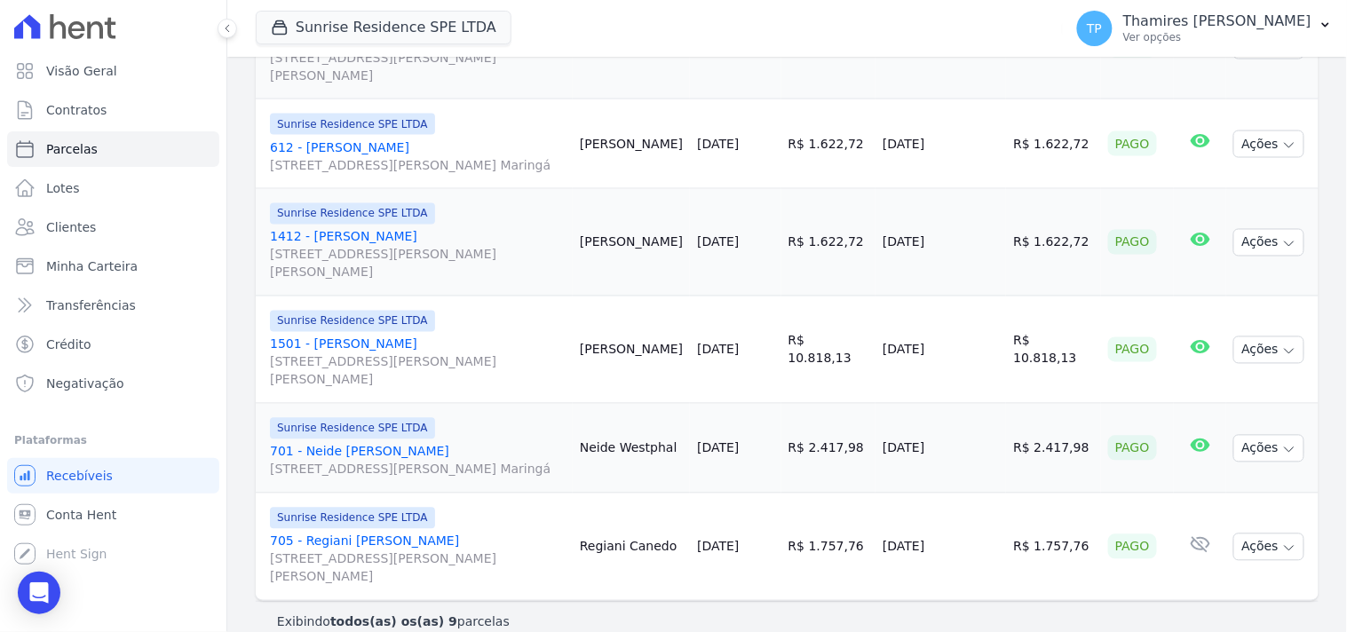
drag, startPoint x: 898, startPoint y: 165, endPoint x: 964, endPoint y: 163, distance: 66.7
click at [964, 163] on td "[DATE]" at bounding box center [941, 144] width 131 height 90
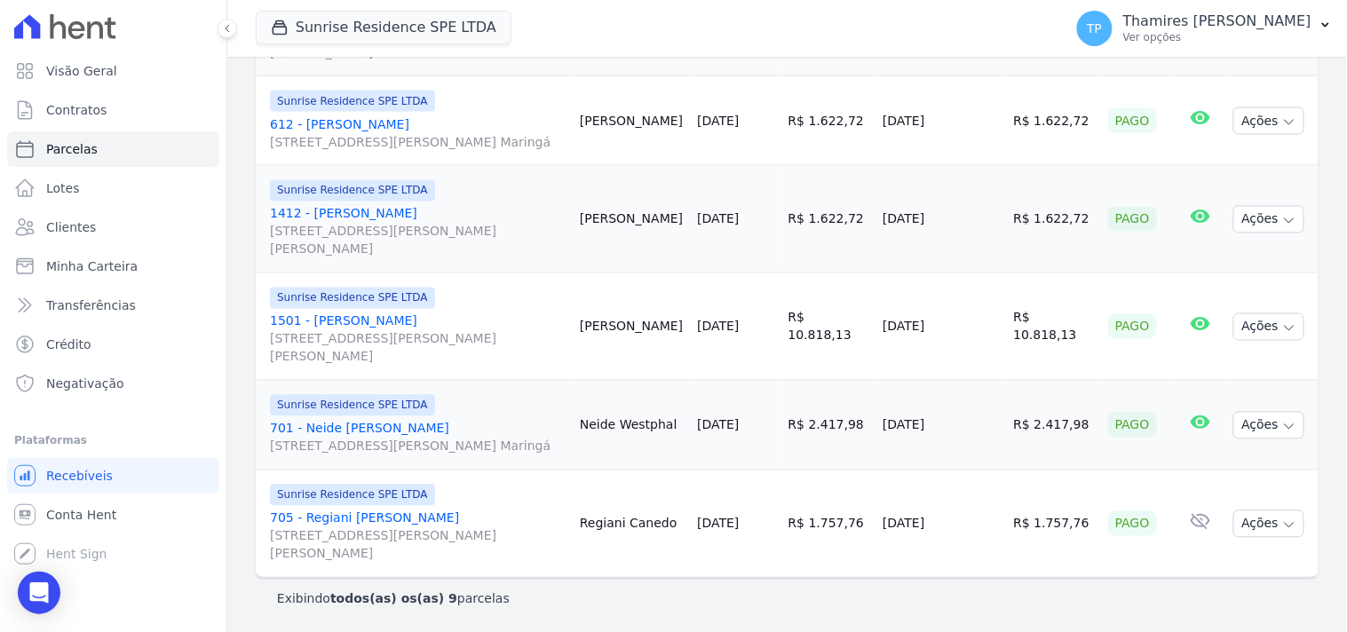
drag, startPoint x: 894, startPoint y: 204, endPoint x: 1007, endPoint y: 204, distance: 112.8
click at [1006, 204] on td "[DATE]" at bounding box center [941, 219] width 131 height 107
drag, startPoint x: 895, startPoint y: 322, endPoint x: 996, endPoint y: 307, distance: 101.5
click at [996, 307] on td "[DATE]" at bounding box center [941, 327] width 131 height 107
drag, startPoint x: 902, startPoint y: 416, endPoint x: 982, endPoint y: 423, distance: 80.2
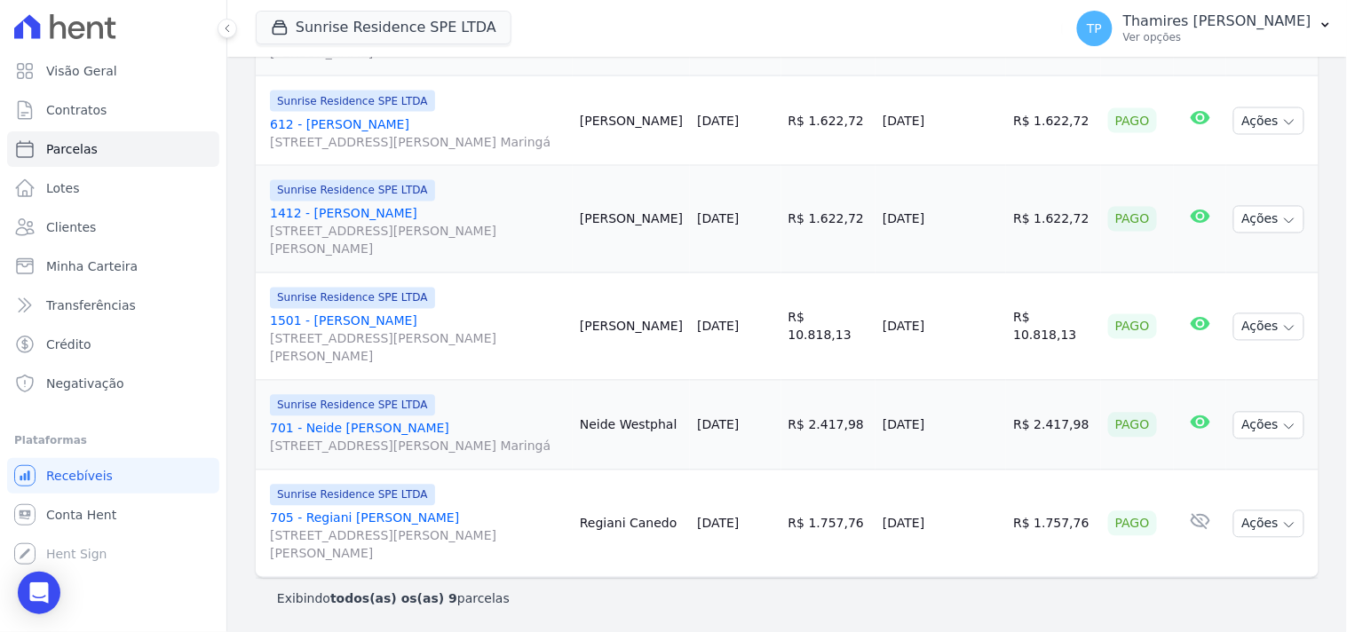
click at [982, 423] on td "[DATE]" at bounding box center [941, 426] width 131 height 90
click at [901, 418] on td "[DATE]" at bounding box center [941, 426] width 131 height 90
drag, startPoint x: 898, startPoint y: 419, endPoint x: 1004, endPoint y: 428, distance: 106.9
click at [1004, 428] on td "[DATE]" at bounding box center [941, 426] width 131 height 90
drag, startPoint x: 894, startPoint y: 531, endPoint x: 895, endPoint y: 21, distance: 509.8
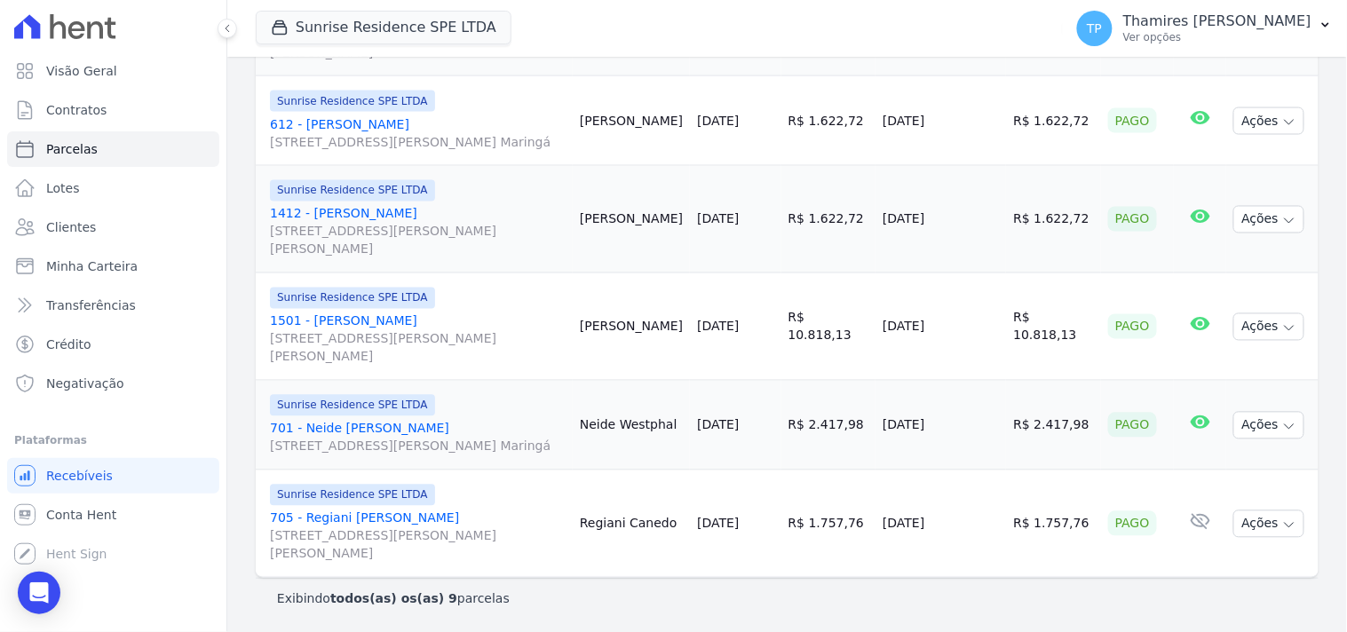
click at [988, 512] on td "[DATE]" at bounding box center [941, 524] width 131 height 107
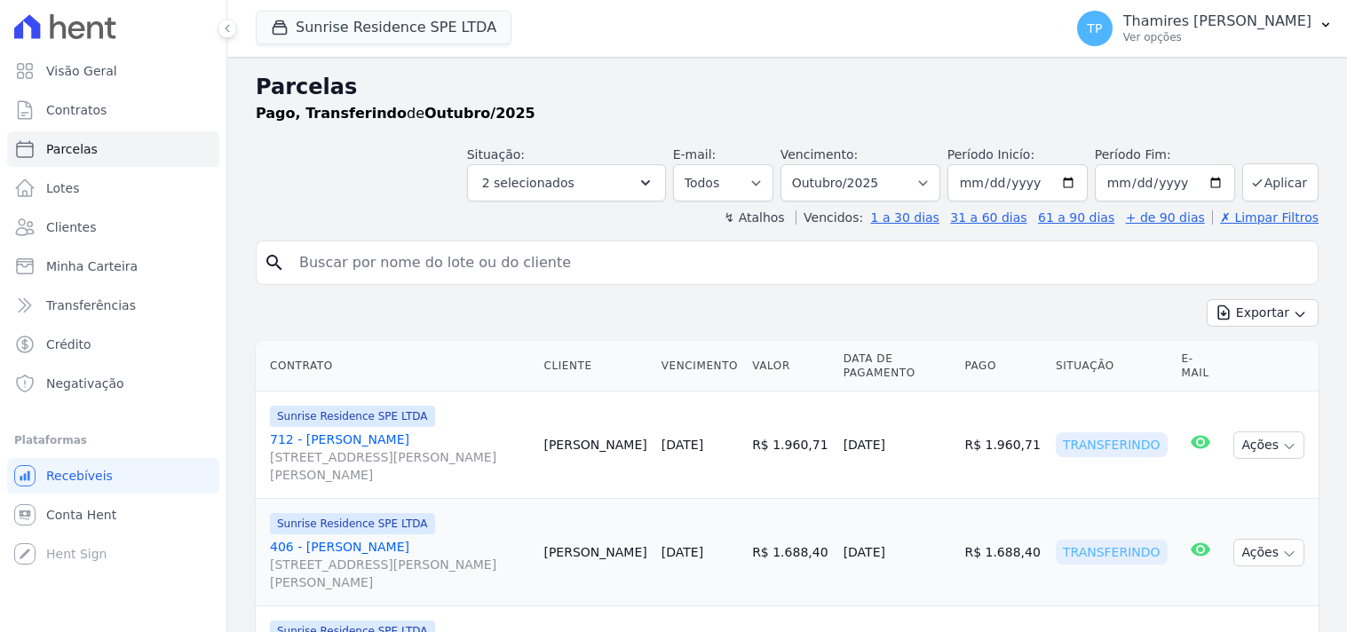
select select
click at [552, 170] on button "2 selecionados" at bounding box center [566, 182] width 199 height 37
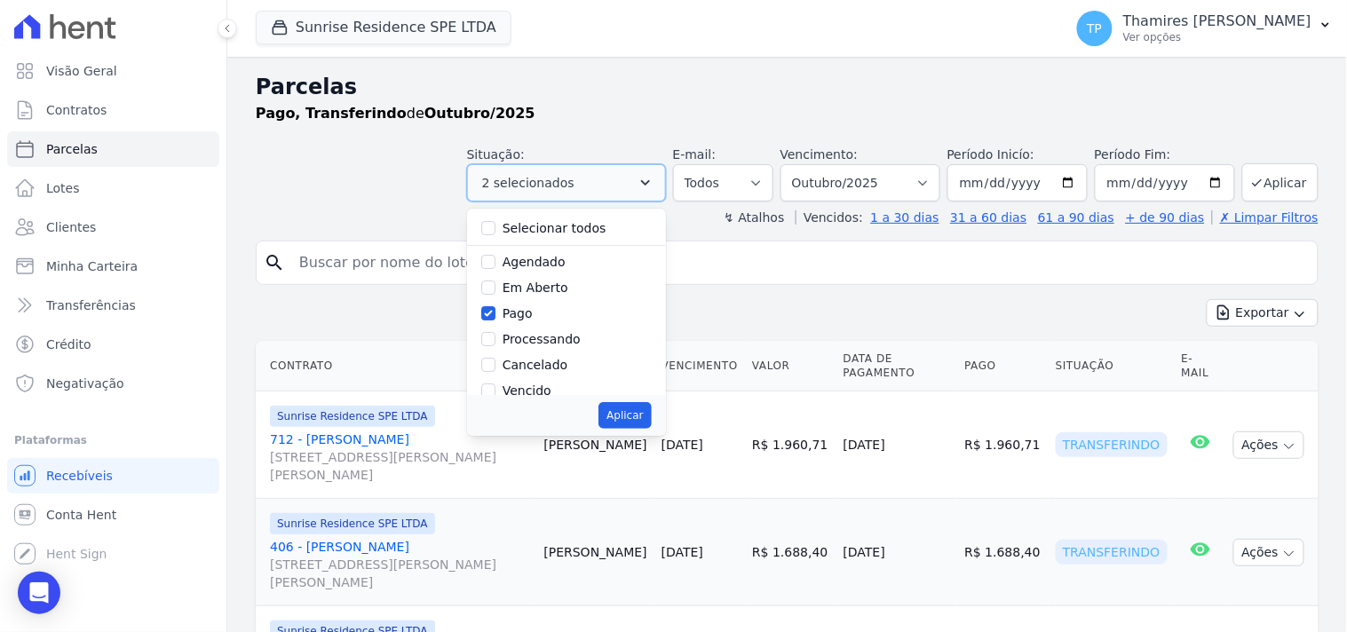
click at [552, 170] on button "2 selecionados" at bounding box center [566, 182] width 199 height 37
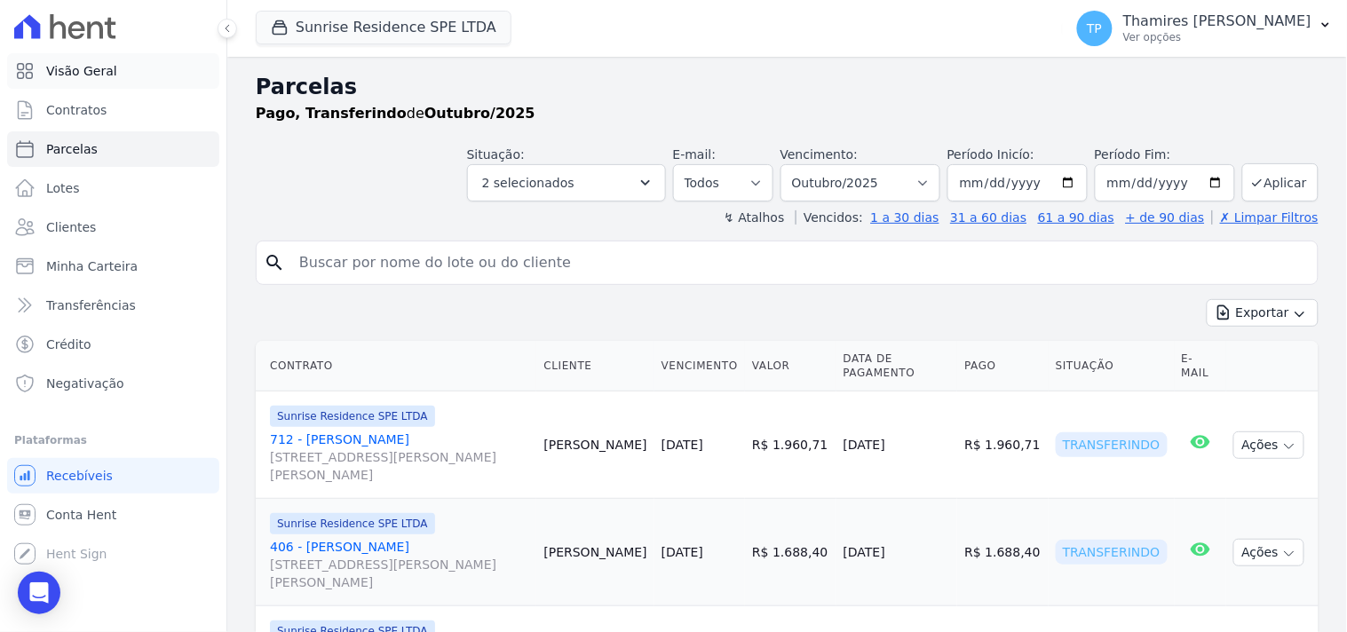
click at [73, 75] on span "Visão Geral" at bounding box center [81, 71] width 71 height 18
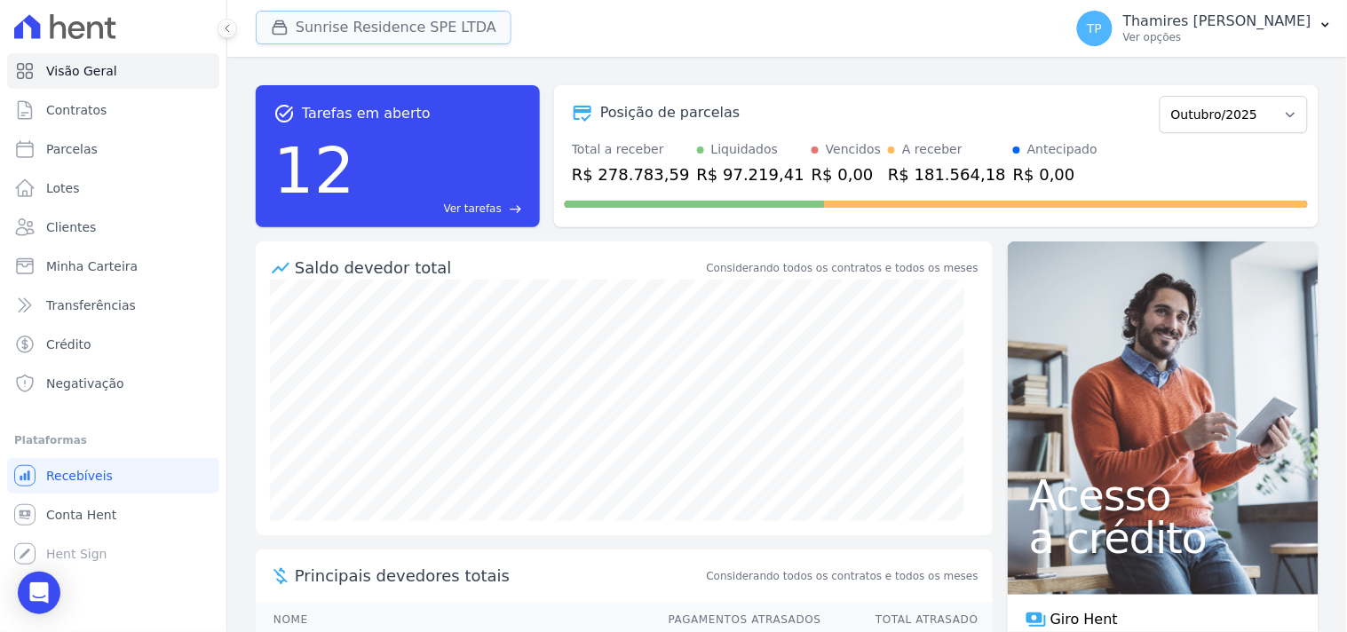
click at [371, 21] on button "Sunrise Residence SPE LTDA" at bounding box center [384, 28] width 256 height 34
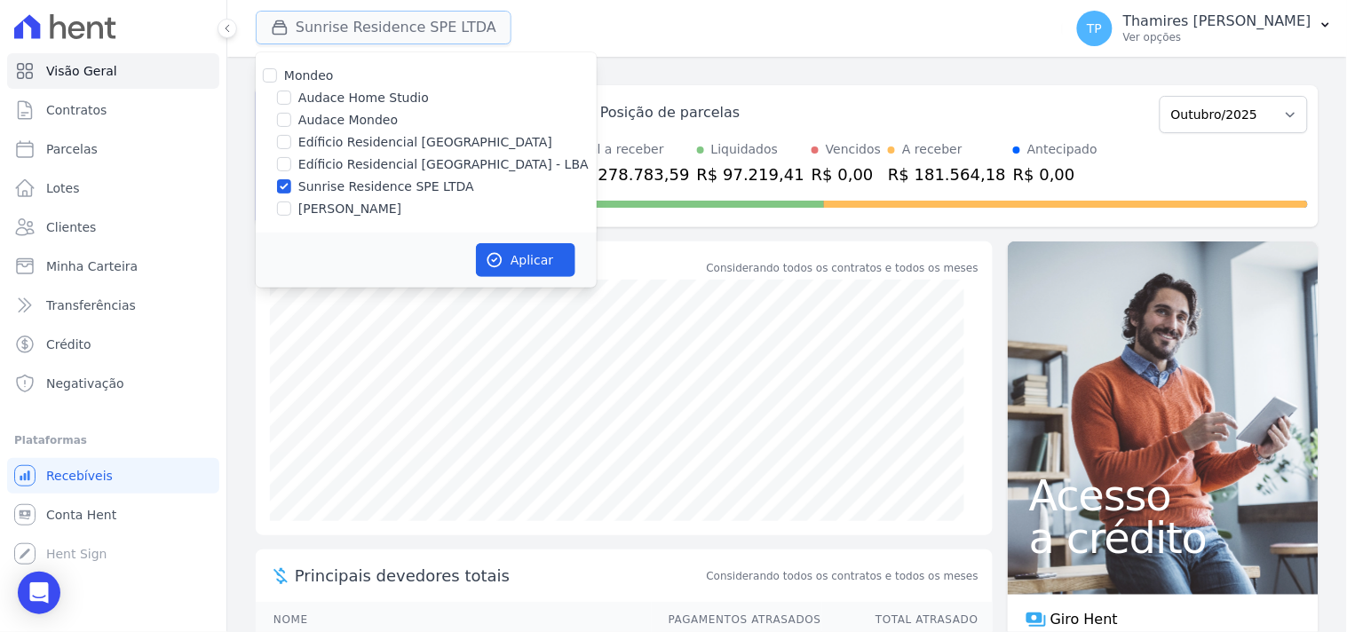
click at [395, 31] on button "Sunrise Residence SPE LTDA" at bounding box center [384, 28] width 256 height 34
